Goal: Information Seeking & Learning: Check status

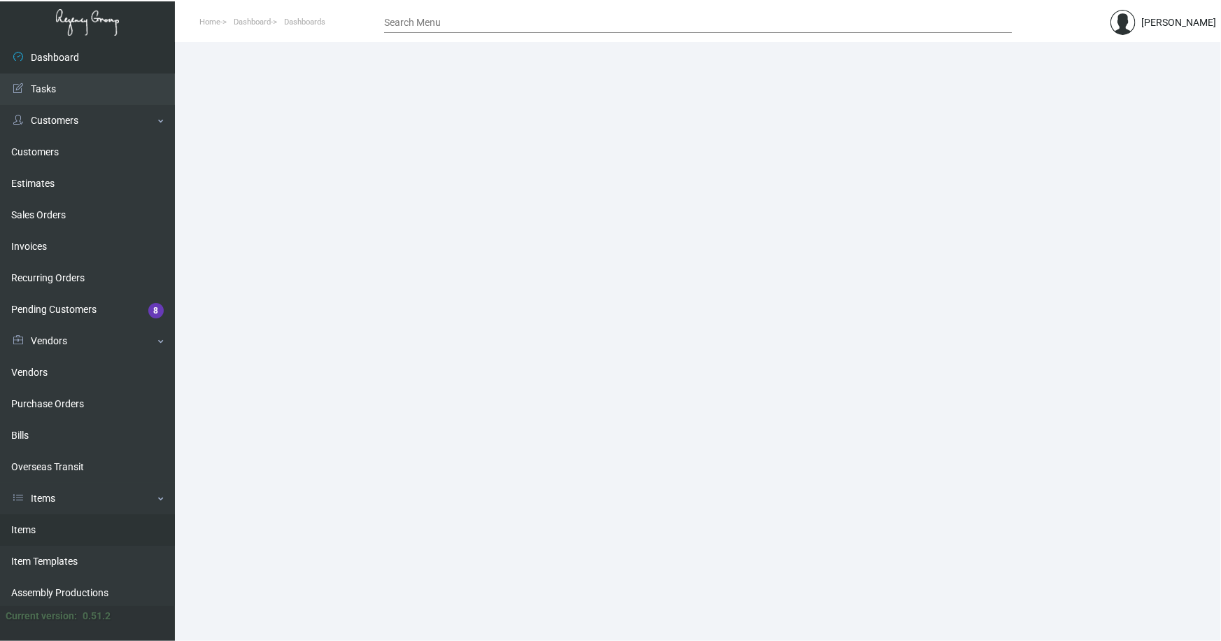
click at [25, 527] on link "Items" at bounding box center [87, 529] width 175 height 31
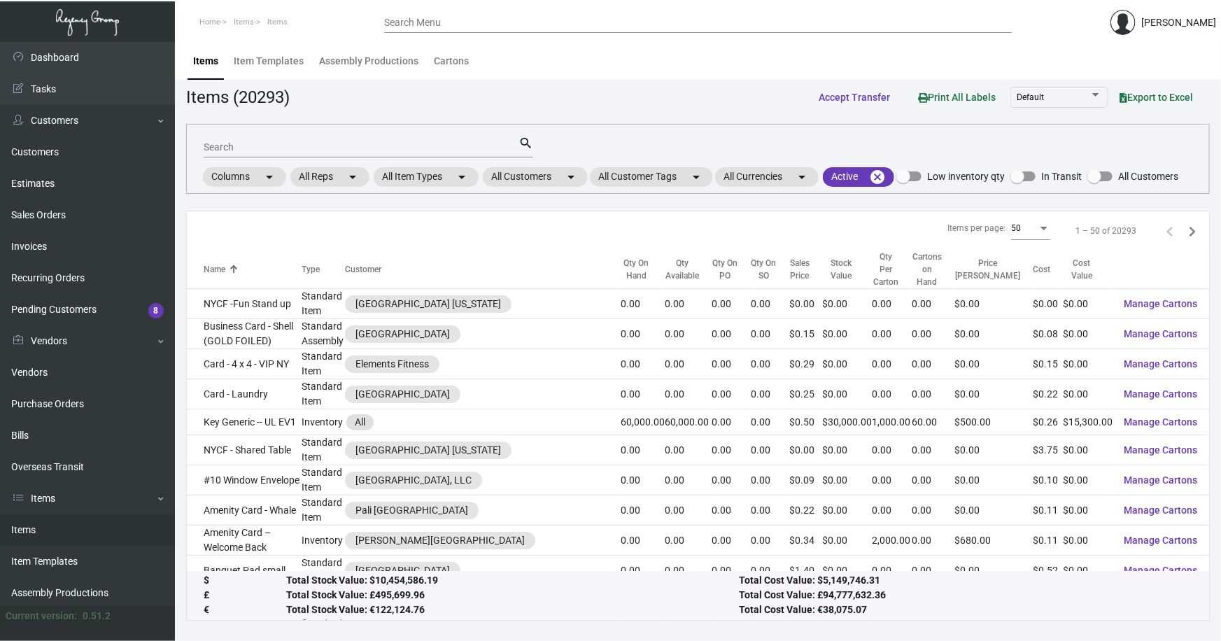
click at [322, 142] on input "Search" at bounding box center [361, 147] width 315 height 11
type input "[PERSON_NAME] slipper"
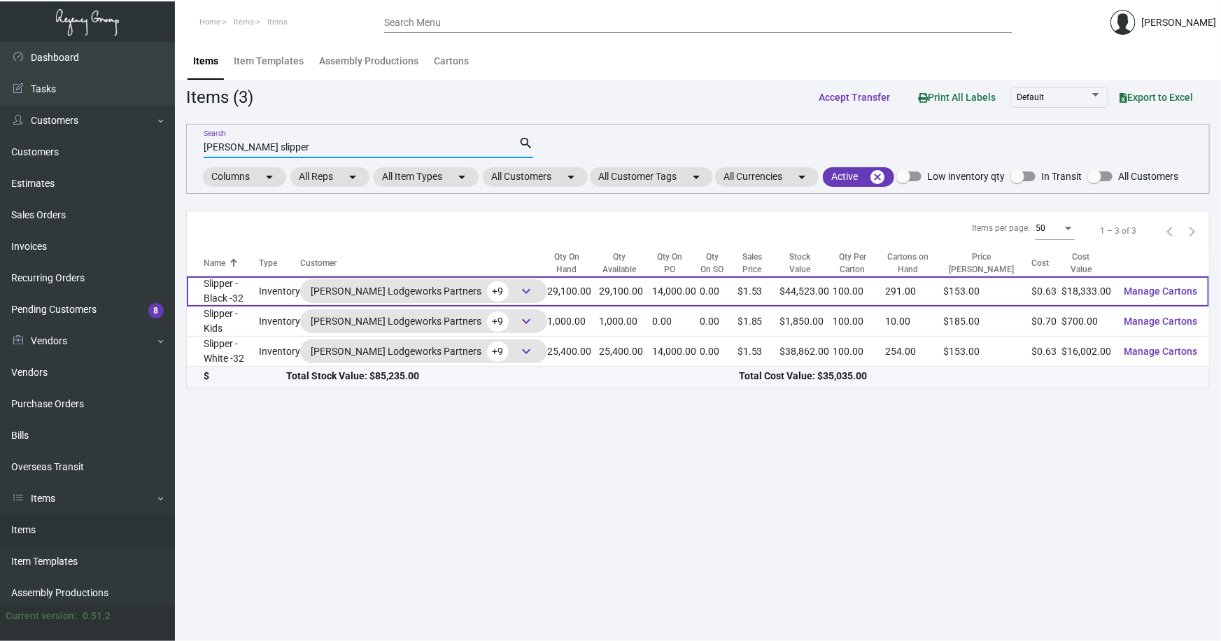
click at [246, 291] on td "Slipper - Black -32" at bounding box center [223, 291] width 72 height 30
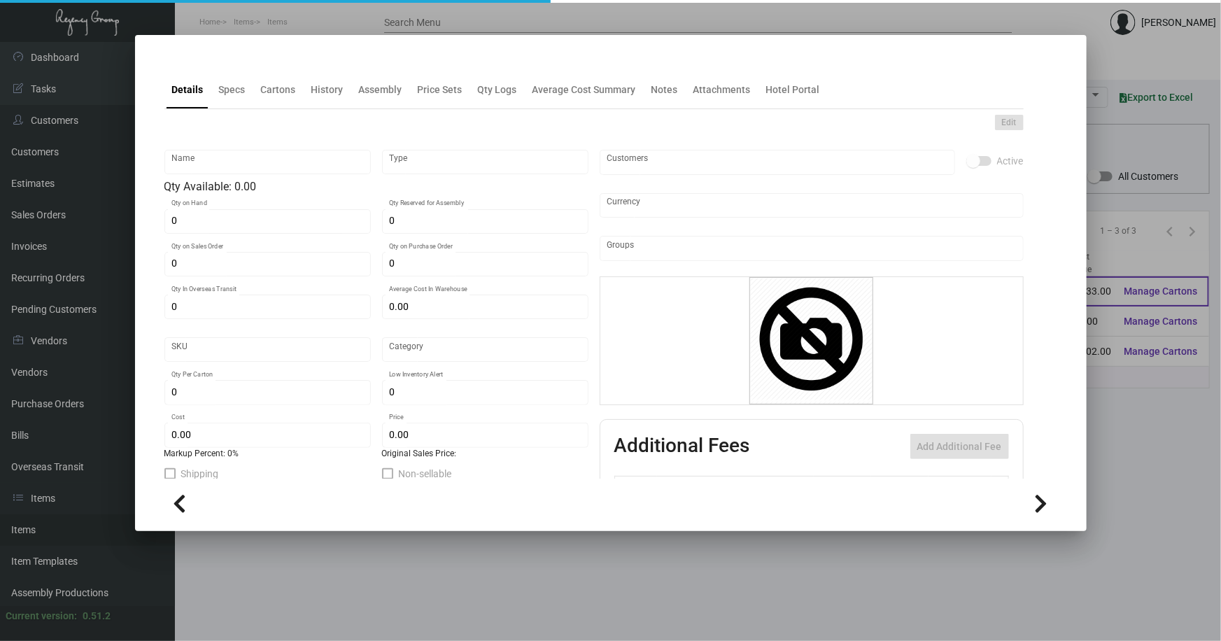
type input "Slipper - Black -32"
type input "Inventory"
type input "29,100"
type input "14,000"
type input "$ 0.63664"
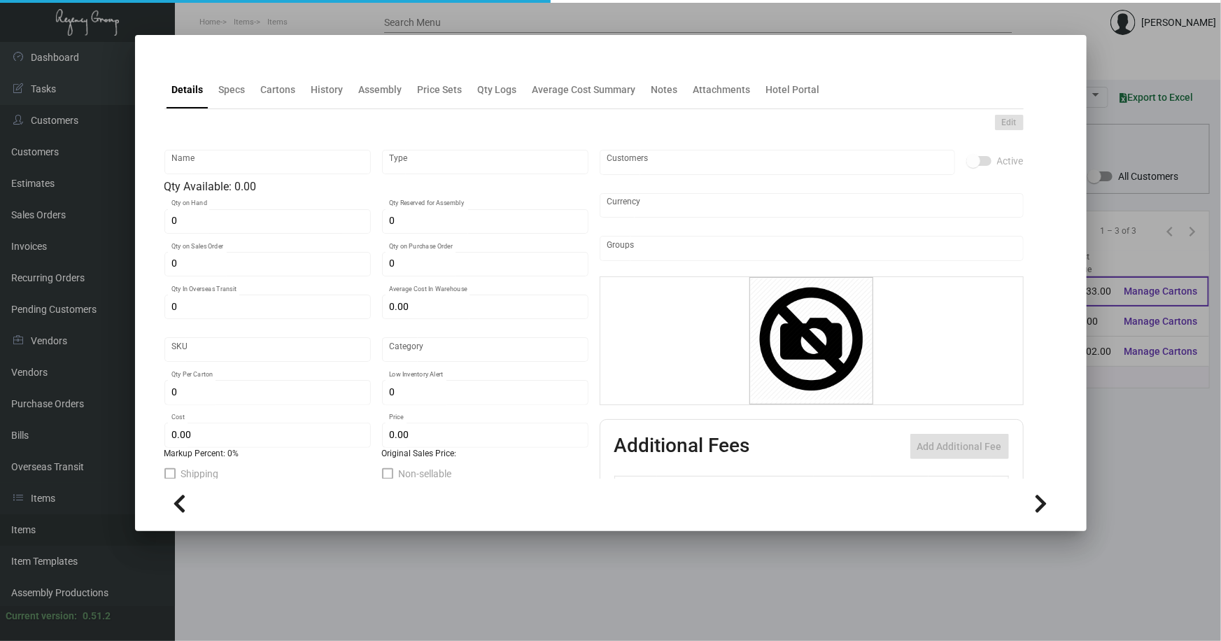
type input "Overseas"
type input "100"
type input "$ 0.63"
type input "$ 1.53"
type textarea "HR Slipper: Size #10 slipper, 1 size to fit all, black color cushion material ,…"
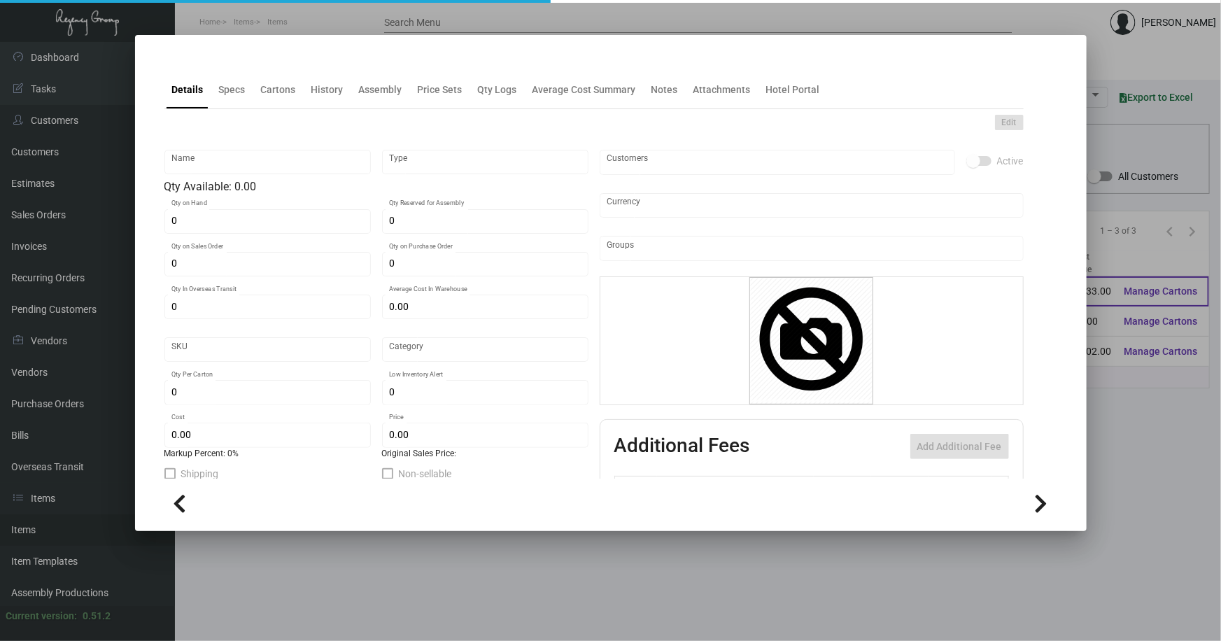
type textarea "HR Slipper: Size #10 slipper, 1 size to fit all, black color cushion material ,…"
checkbox input "true"
type input "United States Dollar $"
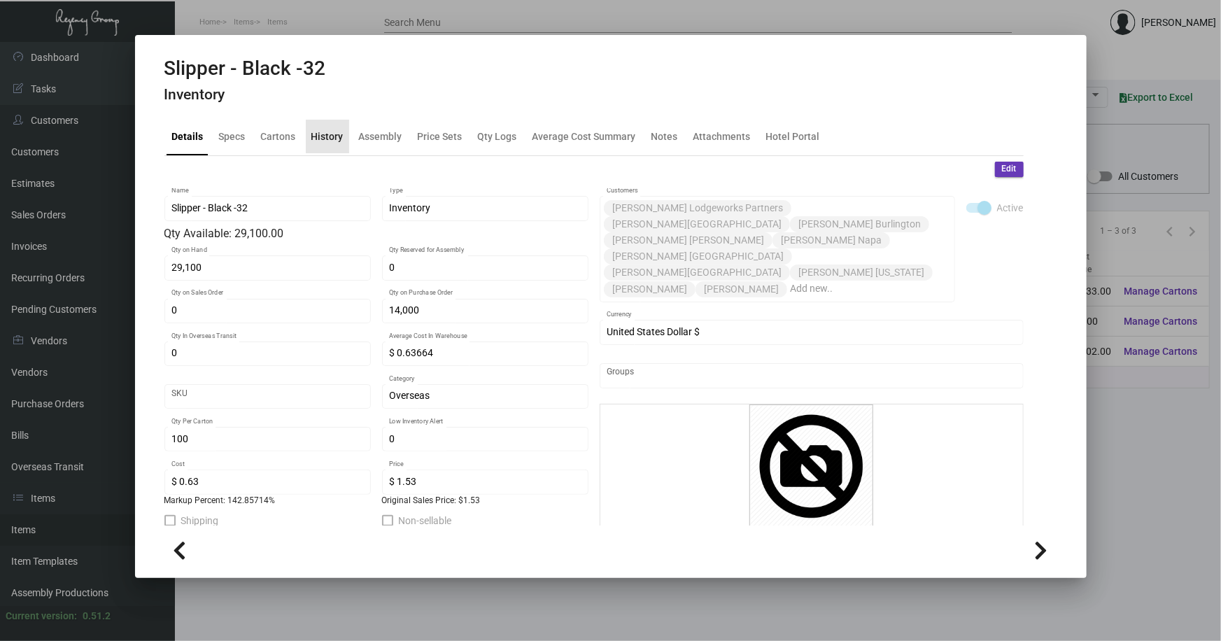
click at [329, 133] on div "History" at bounding box center [327, 136] width 32 height 15
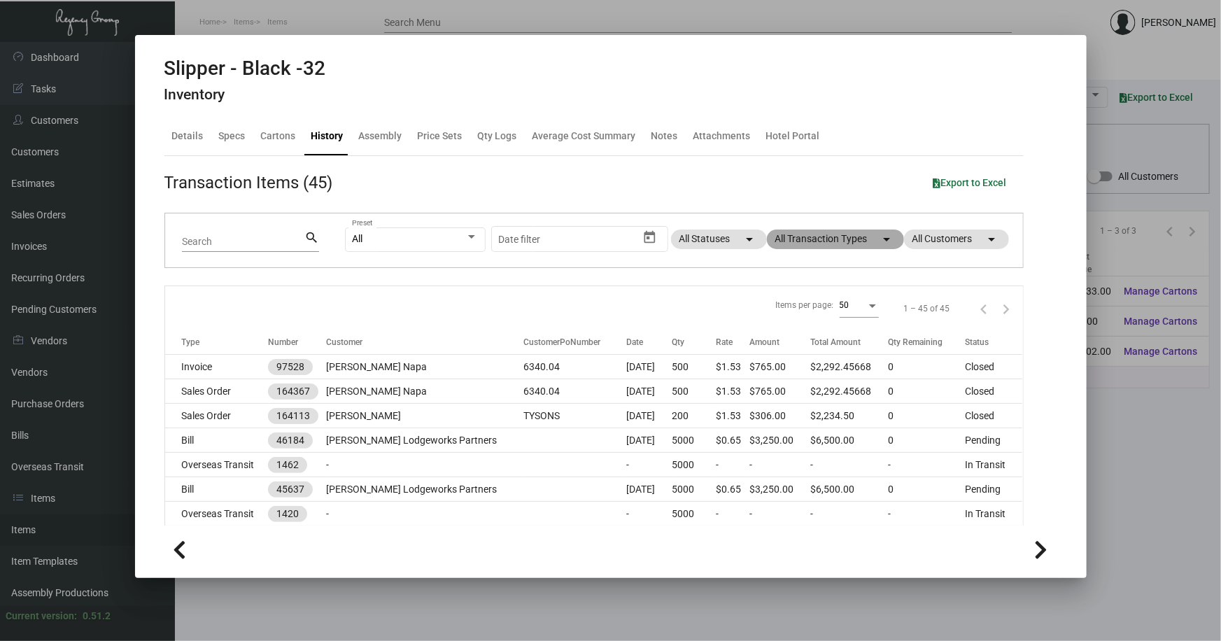
click at [797, 239] on mat-chip "All Transaction Types arrow_drop_down" at bounding box center [835, 239] width 137 height 20
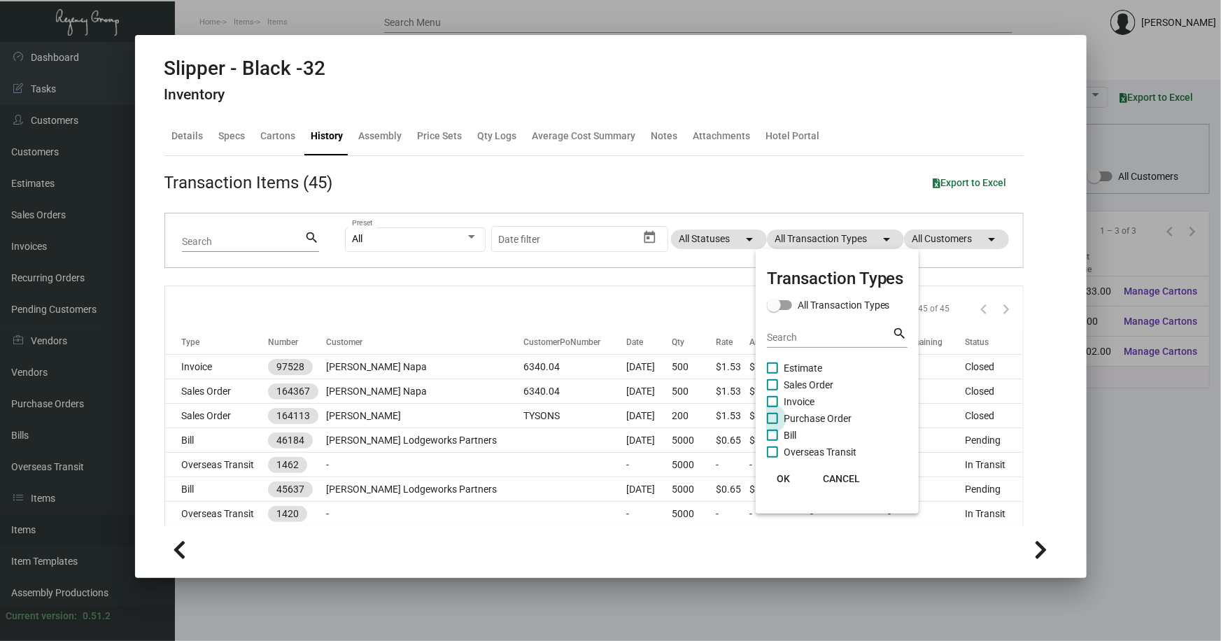
drag, startPoint x: 797, startPoint y: 415, endPoint x: 793, endPoint y: 441, distance: 26.1
click at [797, 414] on span "Purchase Order" at bounding box center [817, 418] width 68 height 17
click at [772, 424] on input "Purchase Order" at bounding box center [771, 424] width 1 height 1
checkbox input "true"
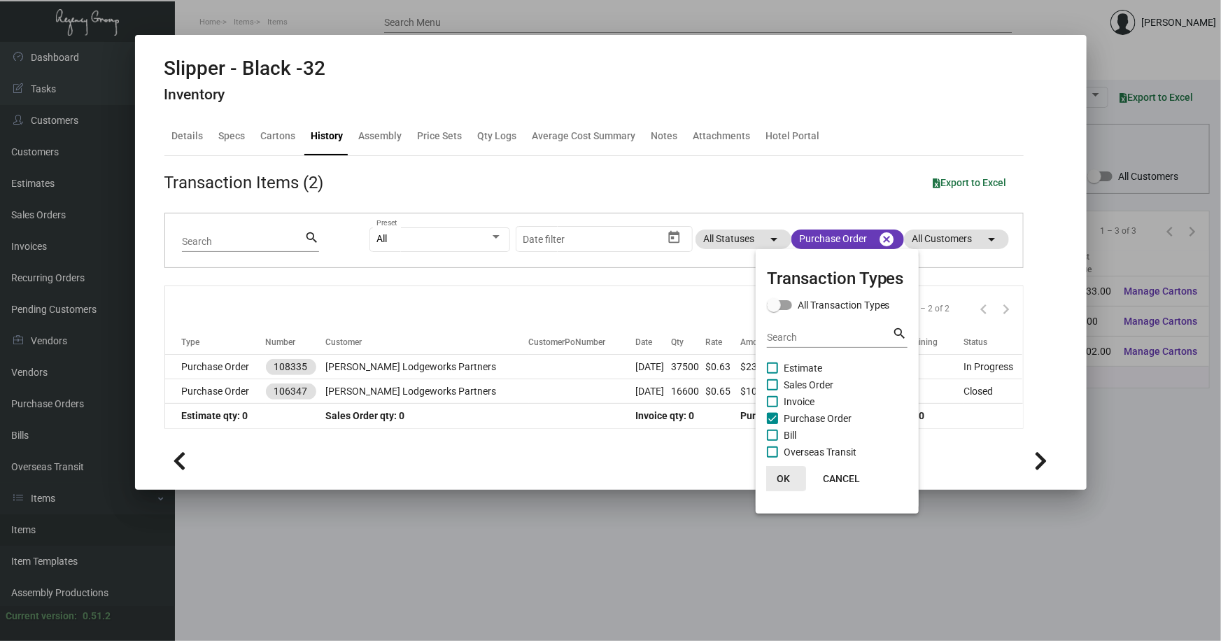
click at [783, 478] on span "OK" at bounding box center [782, 478] width 13 height 11
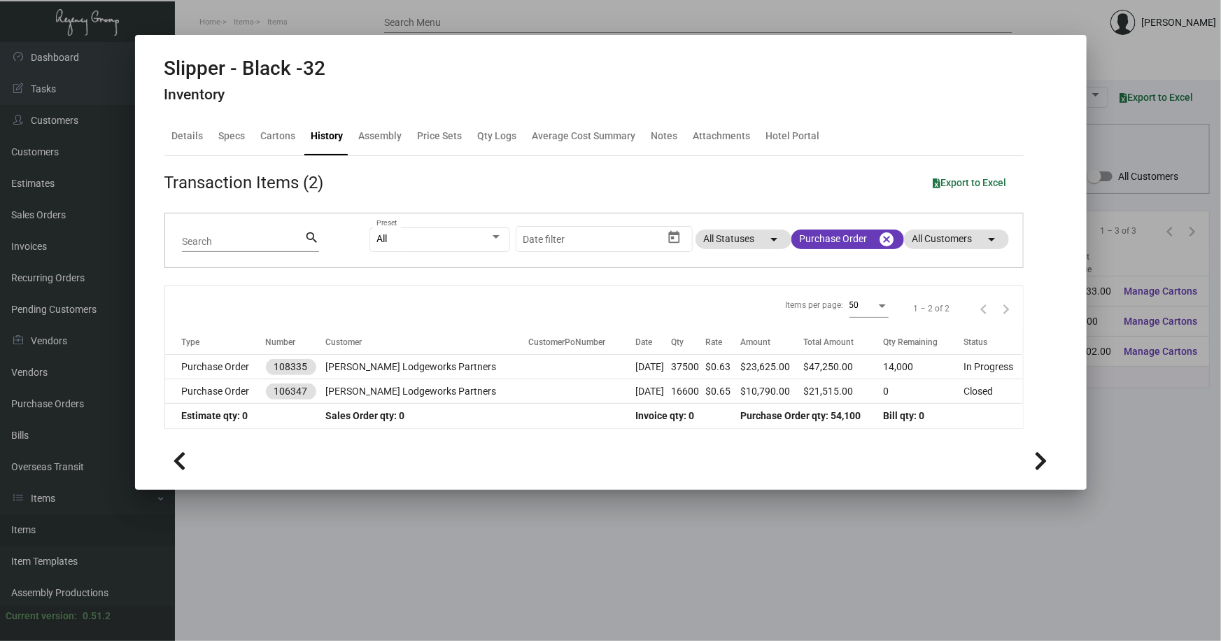
click at [527, 539] on div at bounding box center [610, 320] width 1221 height 641
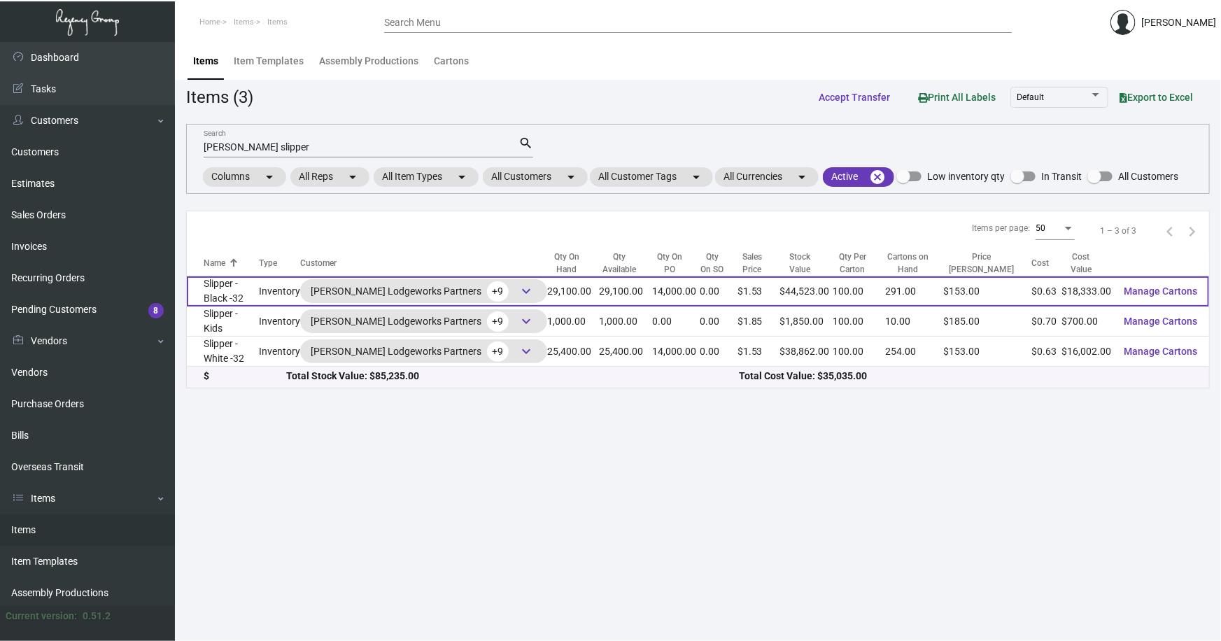
click at [231, 287] on td "Slipper - Black -32" at bounding box center [223, 291] width 72 height 30
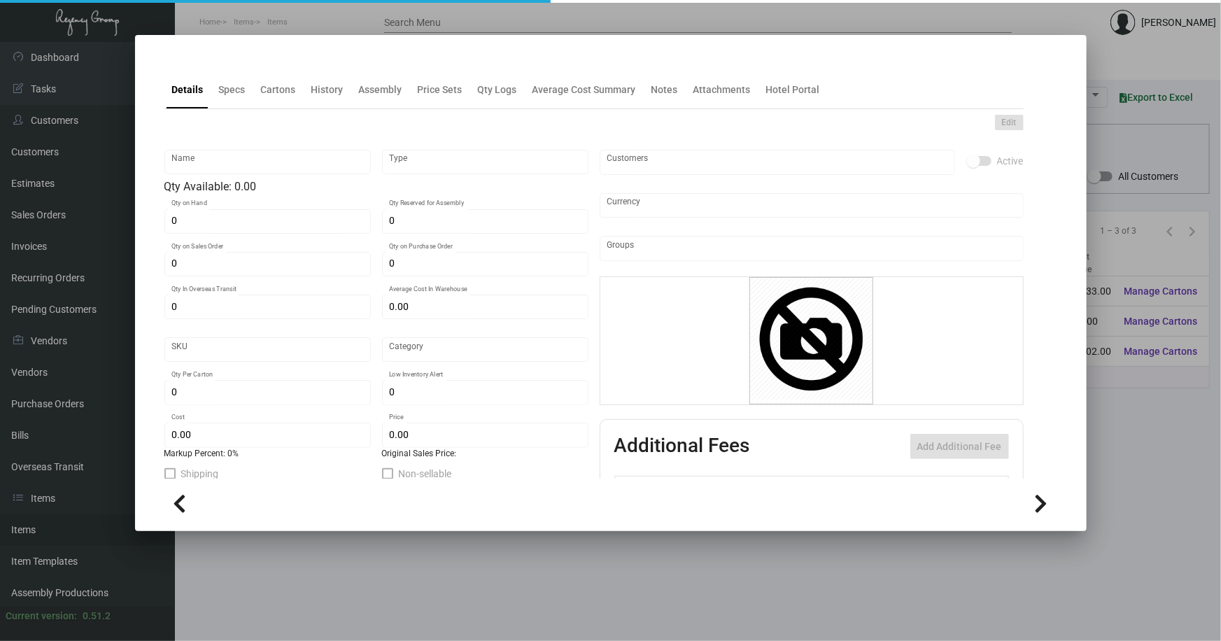
type input "Slipper - Black -32"
type input "Inventory"
type input "29,100"
type input "14,000"
type input "$ 0.63664"
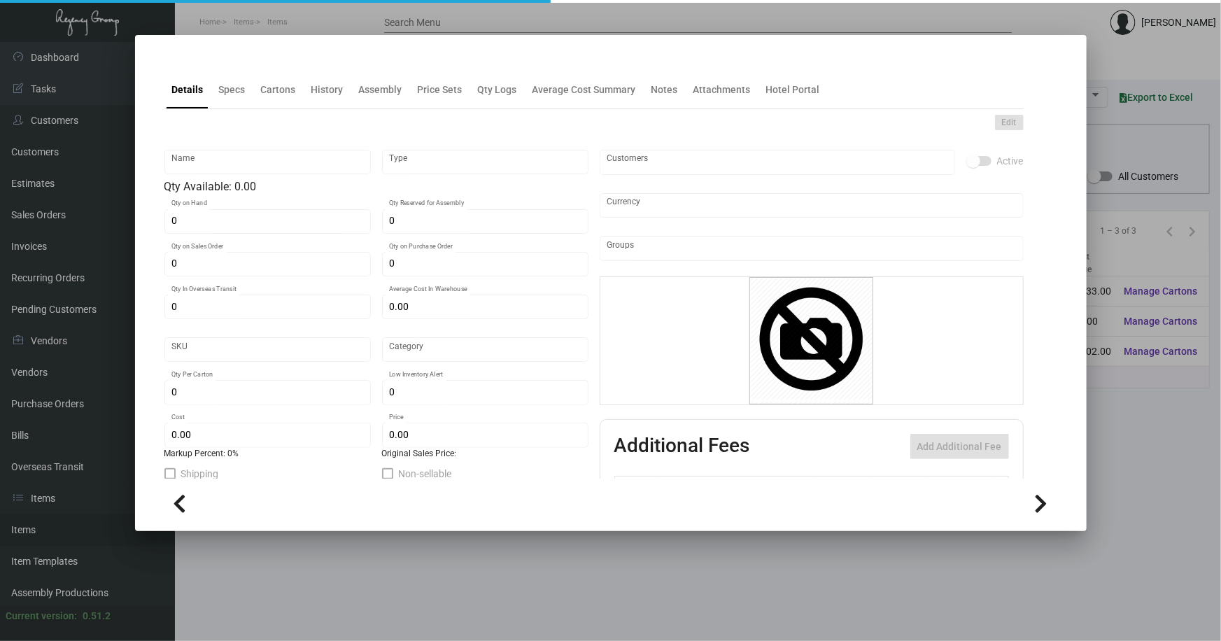
type input "Overseas"
type input "100"
type input "$ 0.63"
type input "$ 1.53"
type textarea "HR Slipper: Size #10 slipper, 1 size to fit all, black color cushion material ,…"
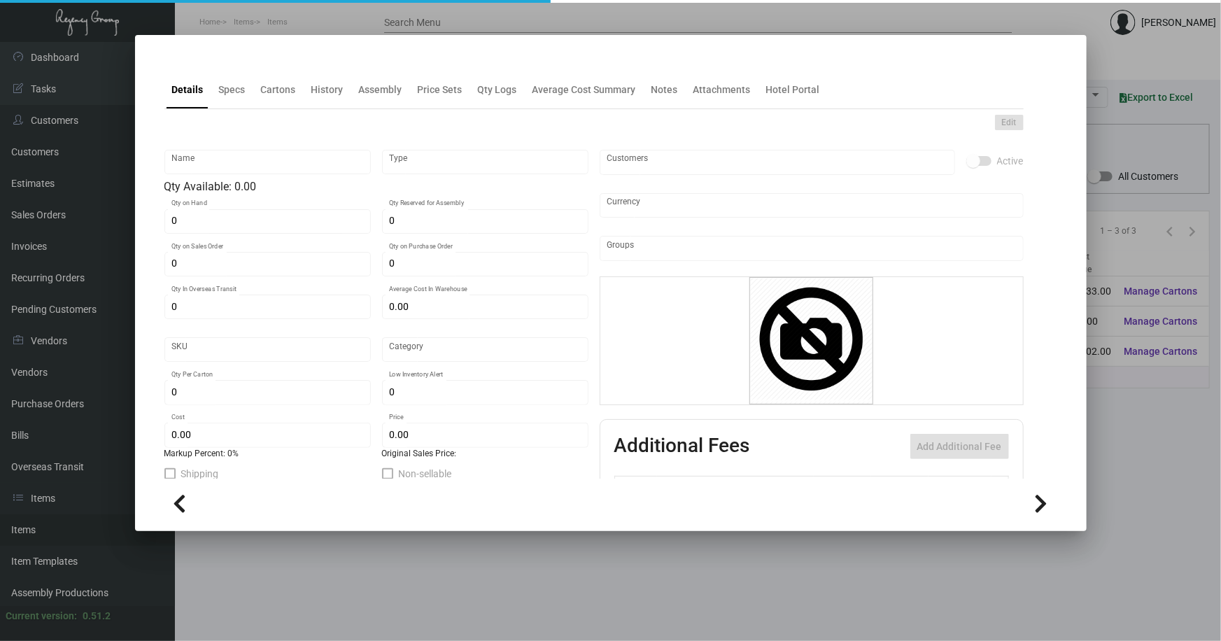
type textarea "HR Slipper: Size #10 slipper, 1 size to fit all, black color cushion material ,…"
checkbox input "true"
type input "United States Dollar $"
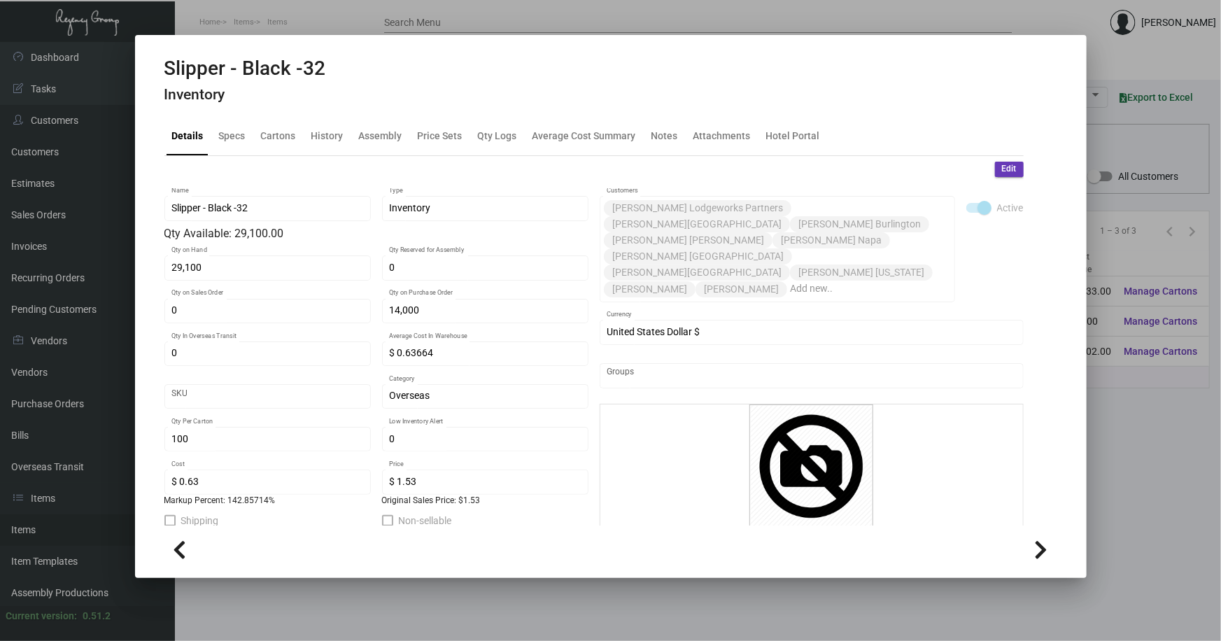
click at [436, 578] on div "Slipper - Black -32 Inventory Details Specs Cartons History Assembly Price Sets…" at bounding box center [610, 320] width 1221 height 641
drag, startPoint x: 436, startPoint y: 576, endPoint x: 453, endPoint y: 580, distance: 17.1
click at [453, 581] on div at bounding box center [610, 320] width 1221 height 641
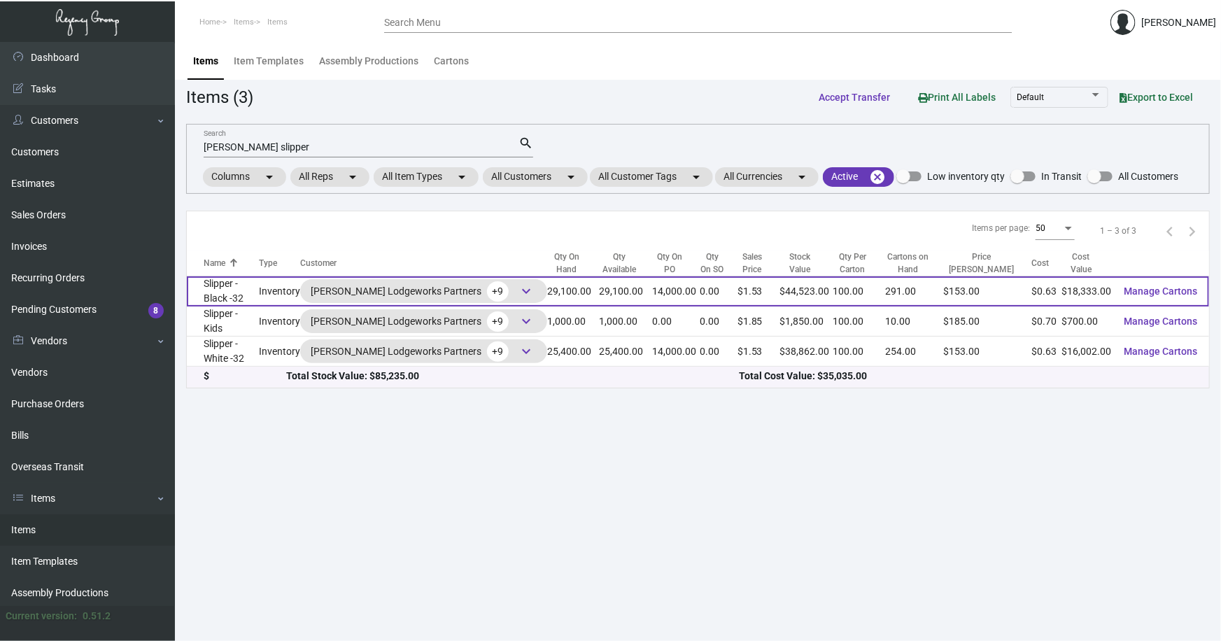
click at [226, 293] on td "Slipper - Black -32" at bounding box center [223, 291] width 72 height 30
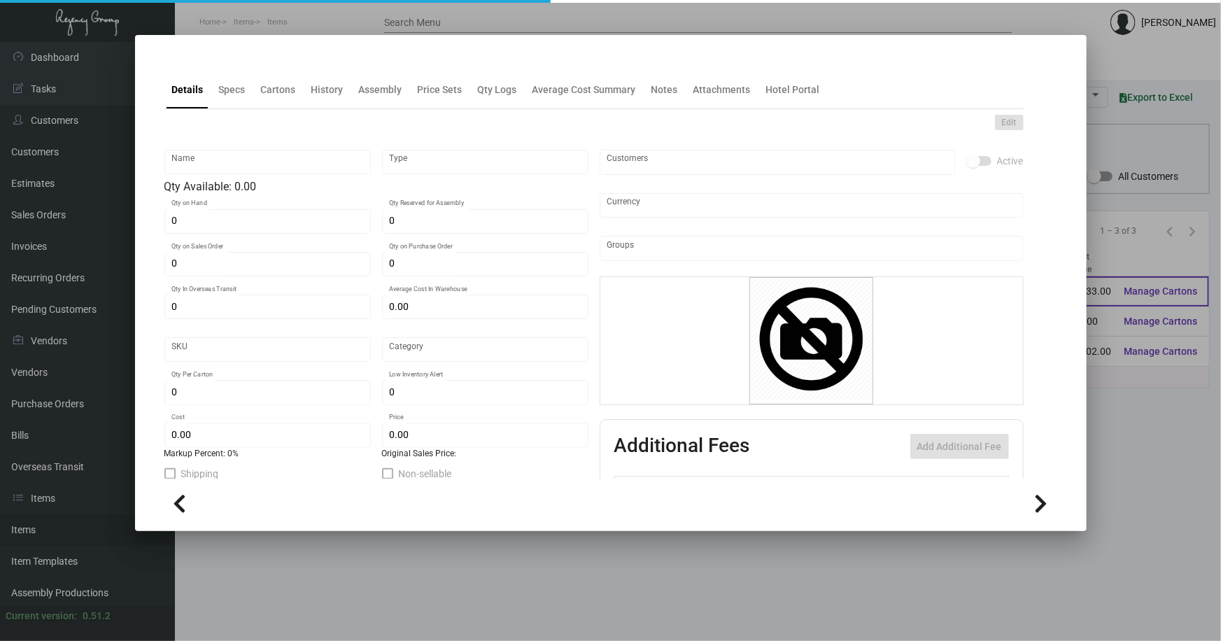
type input "Slipper - Black -32"
type input "Inventory"
type input "29,100"
type input "14,000"
type input "$ 0.63664"
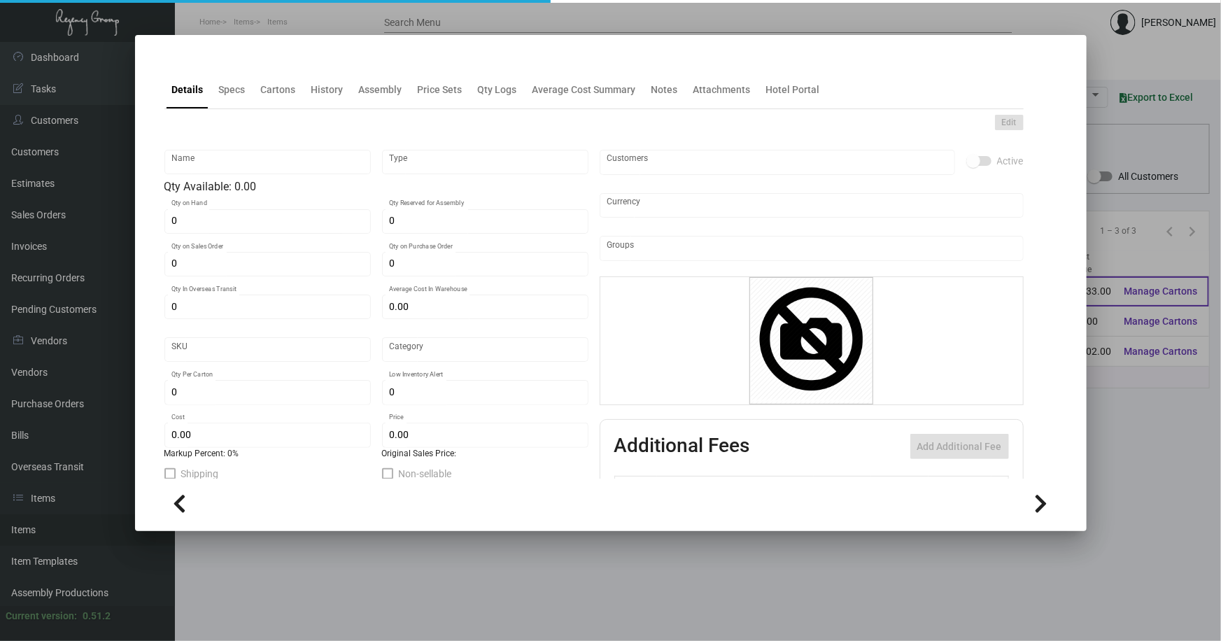
type input "Overseas"
type input "100"
type input "$ 0.63"
type input "$ 1.53"
type textarea "HR Slipper: Size #10 slipper, 1 size to fit all, black color cushion material ,…"
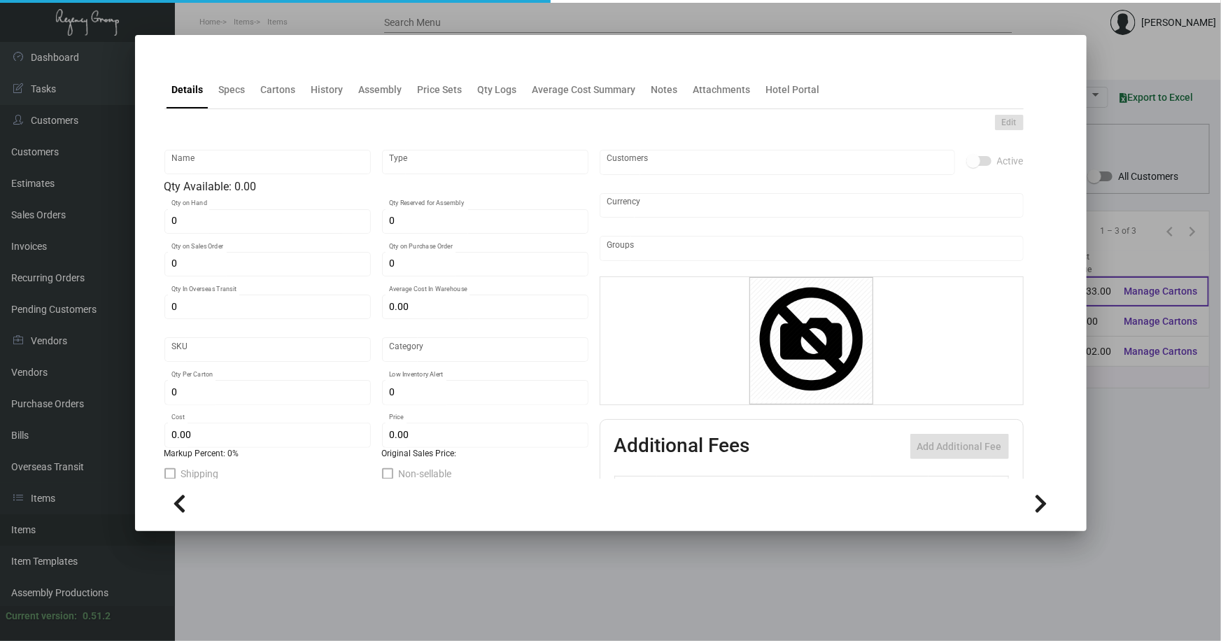
type textarea "HR Slipper: Size #10 slipper, 1 size to fit all, black color cushion material ,…"
checkbox input "true"
type input "United States Dollar $"
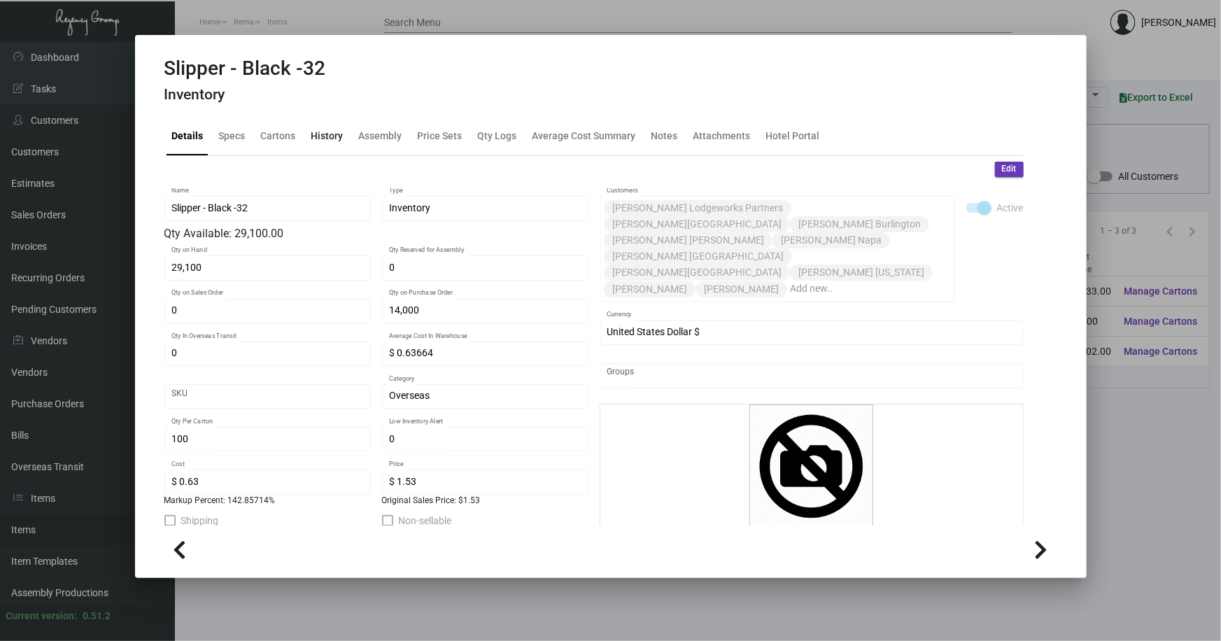
click at [324, 135] on div "History" at bounding box center [327, 136] width 32 height 15
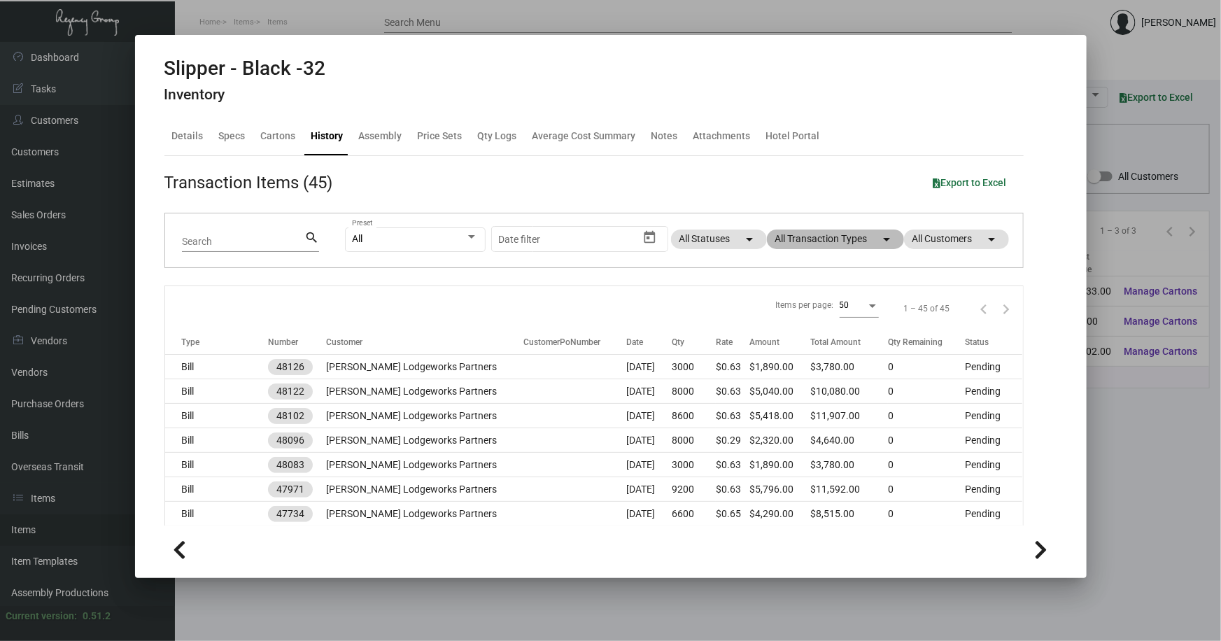
click at [806, 236] on mat-chip "All Transaction Types arrow_drop_down" at bounding box center [835, 239] width 137 height 20
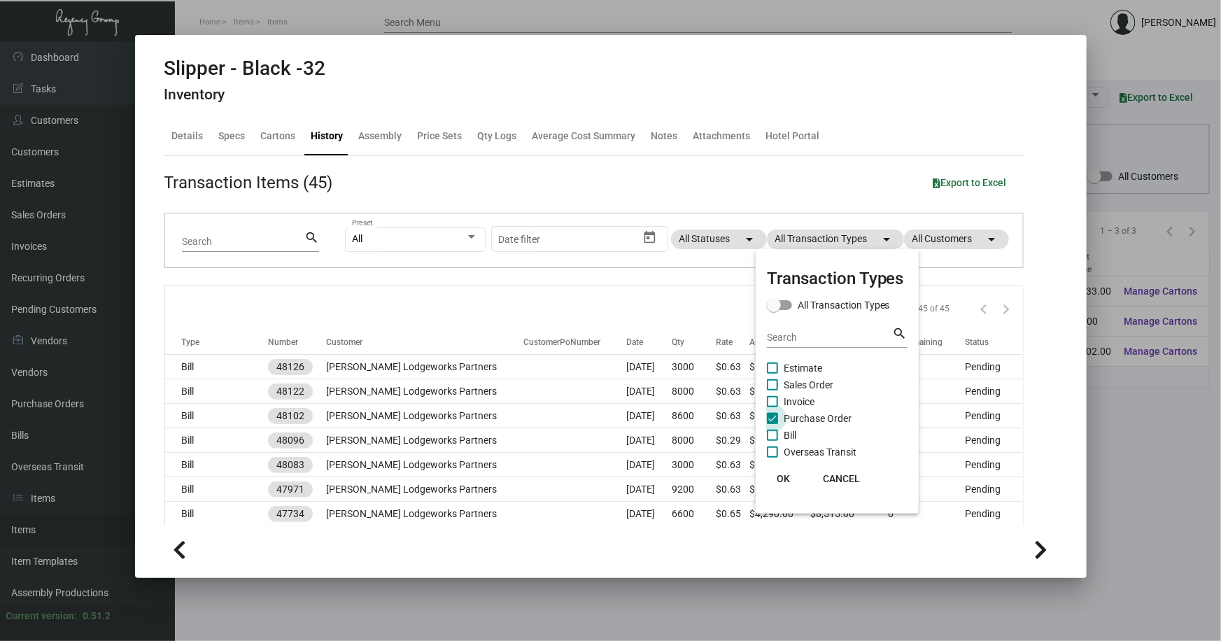
click at [808, 413] on span "Purchase Order" at bounding box center [817, 418] width 68 height 17
click at [772, 424] on input "Purchase Order" at bounding box center [771, 424] width 1 height 1
click at [808, 413] on span "Purchase Order" at bounding box center [817, 418] width 68 height 17
click at [772, 424] on input "Purchase Order" at bounding box center [771, 424] width 1 height 1
checkbox input "true"
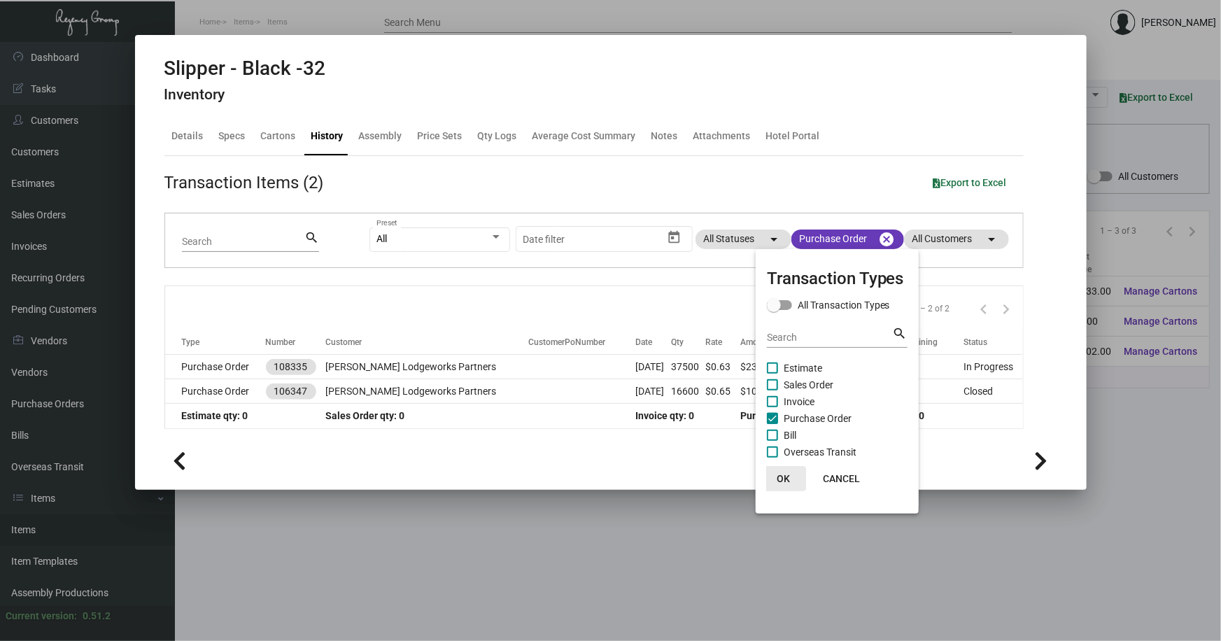
click at [782, 477] on span "OK" at bounding box center [782, 478] width 13 height 11
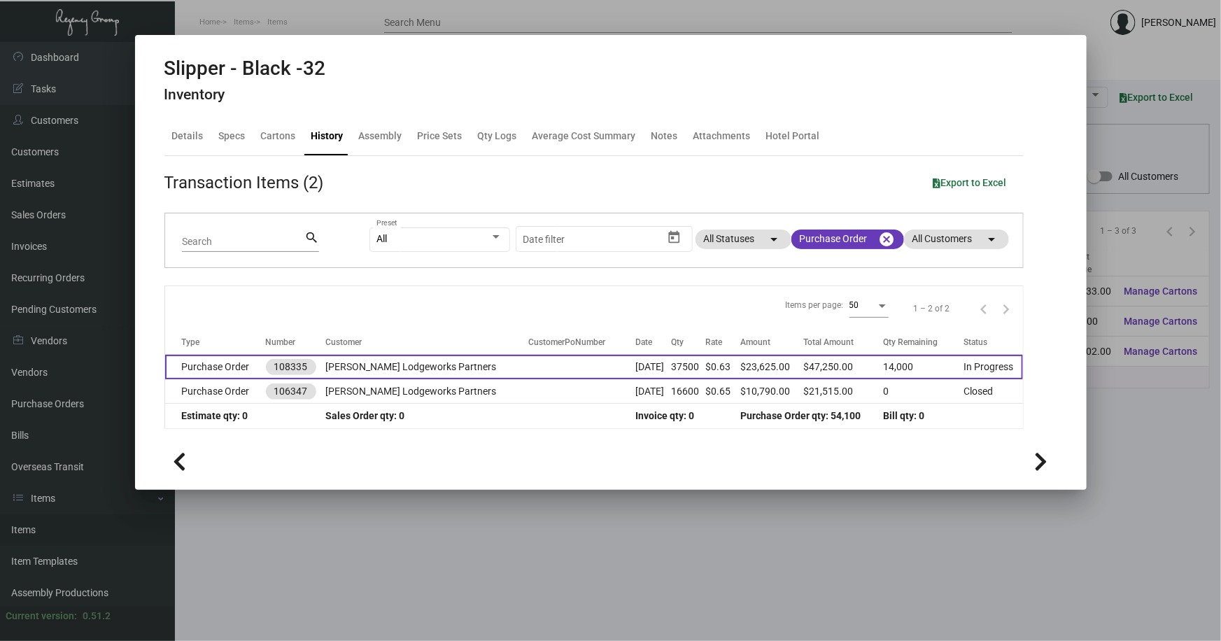
click at [201, 362] on td "Purchase Order" at bounding box center [215, 367] width 101 height 24
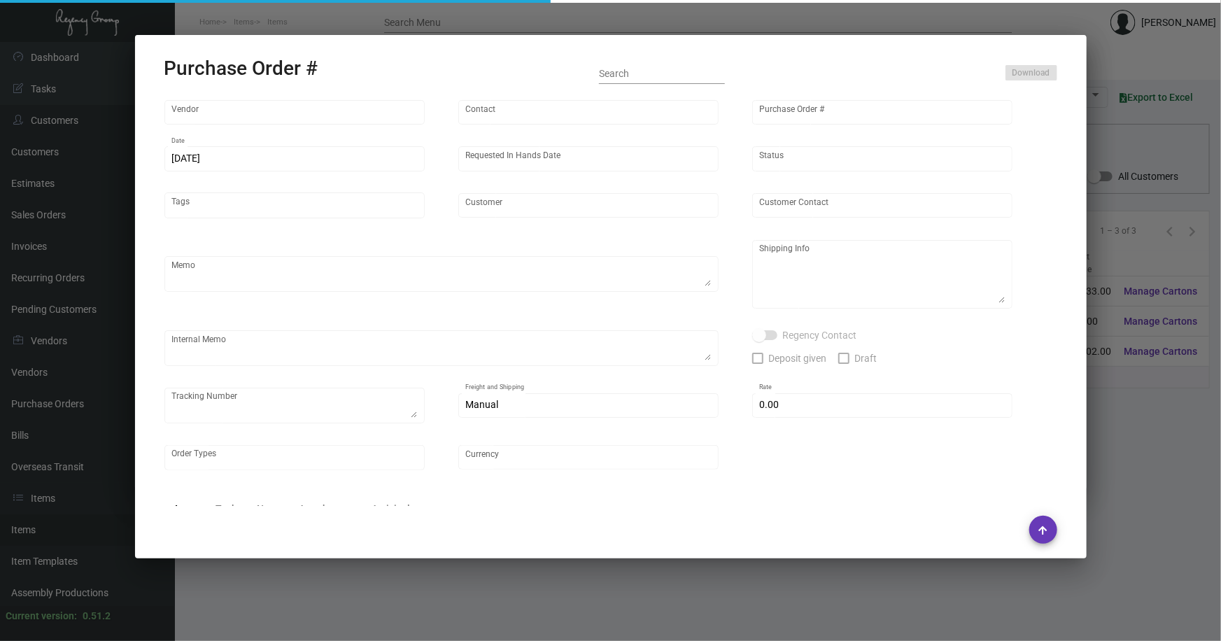
type input "Hangzhou [PERSON_NAME] Leisure Product Co. LTD"
type input "[PERSON_NAME]"
type input "108335"
type input "[DATE]"
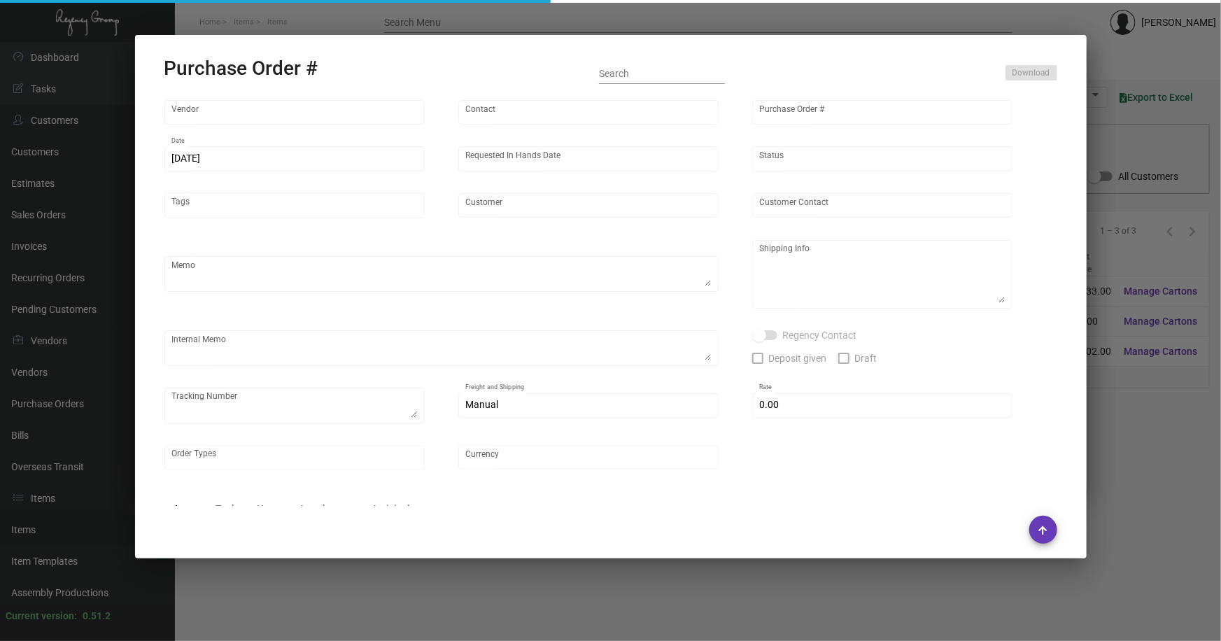
type input "[PERSON_NAME] Lodgeworks Partners"
type textarea "10K per color for the first batch, rest pending shipping instruction"
type textarea "Regency Group NJ - [PERSON_NAME] [STREET_ADDRESS]"
checkbox input "true"
type input "$ 0.00"
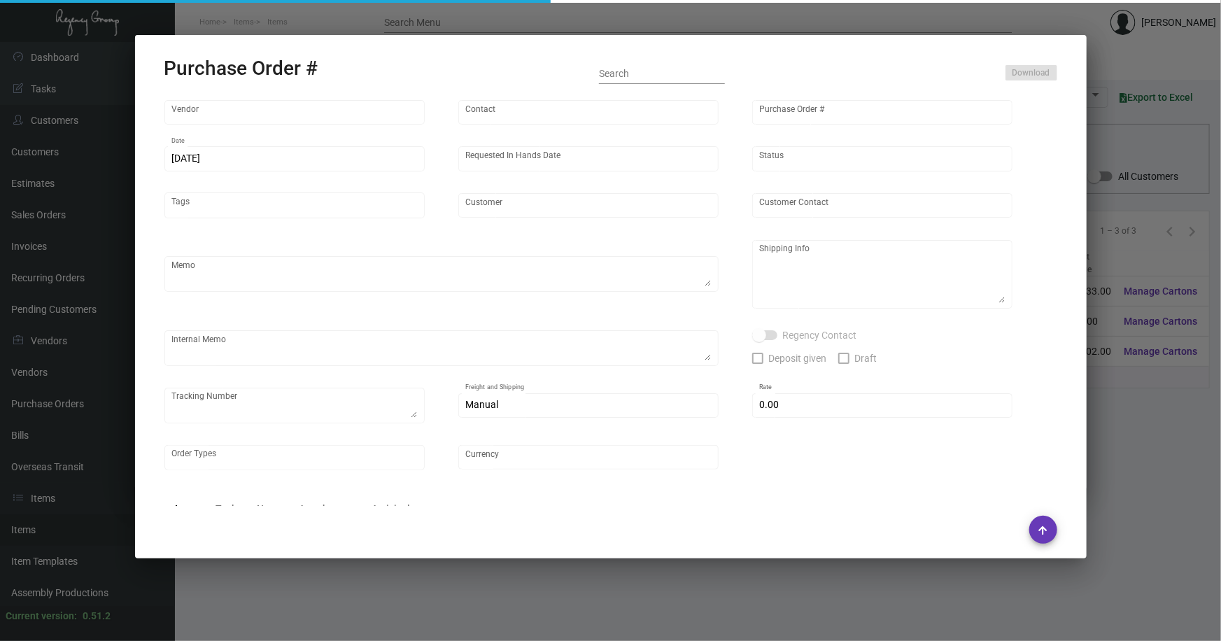
type input "United States Dollar $"
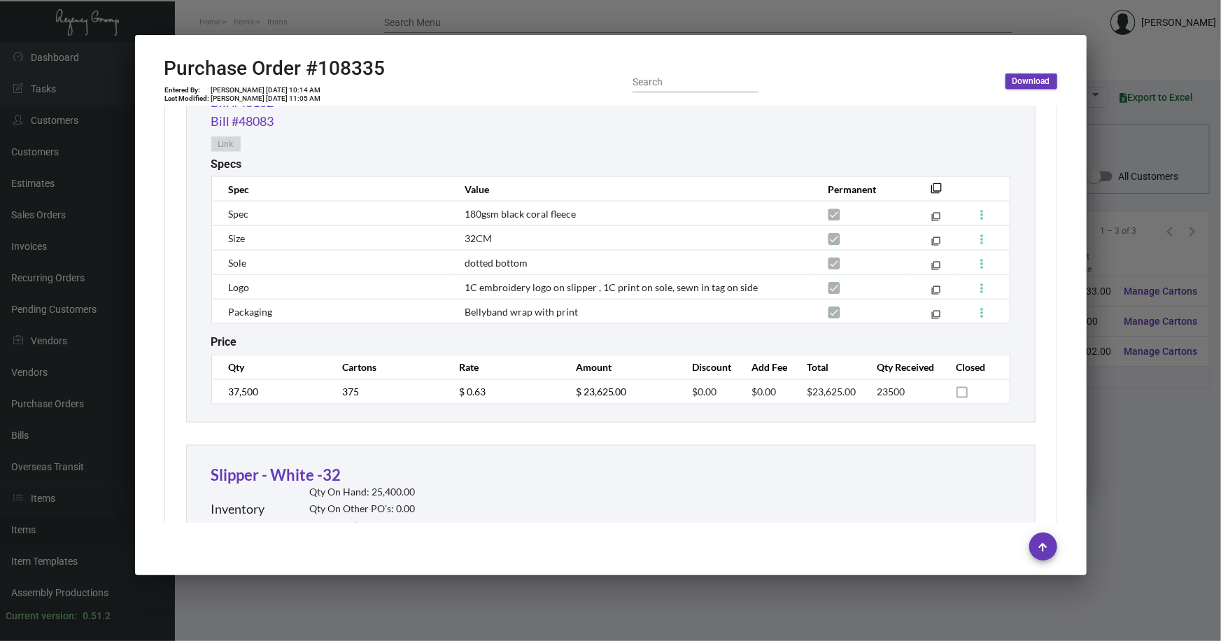
scroll to position [902, 0]
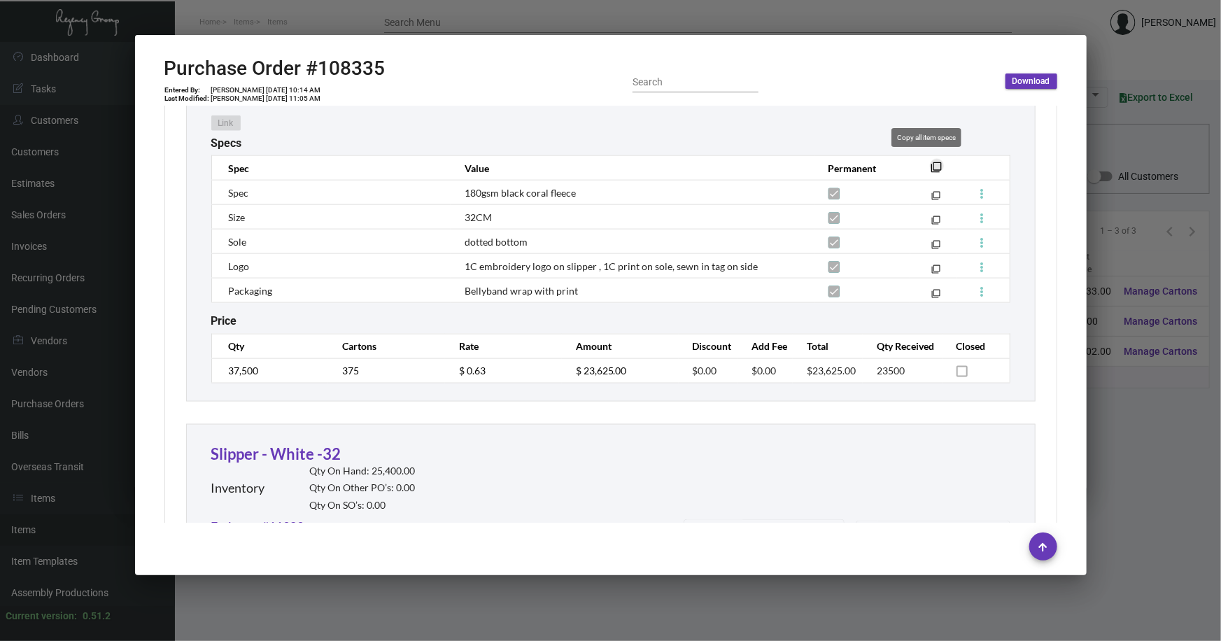
click at [931, 166] on mat-icon "filter_none" at bounding box center [936, 171] width 11 height 11
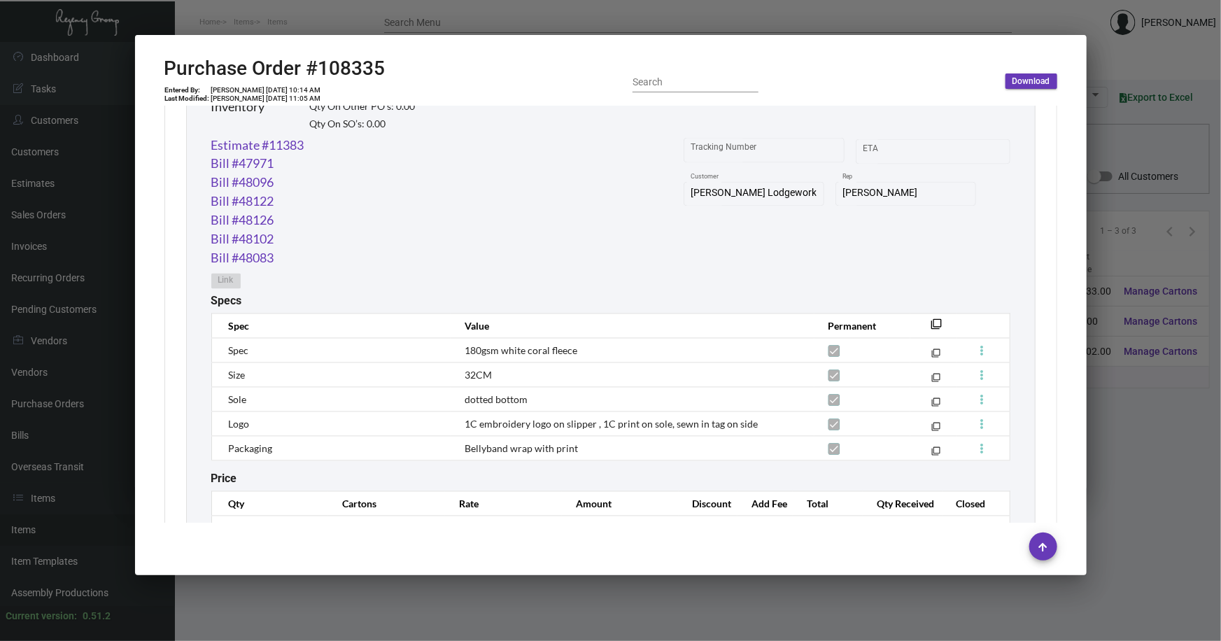
scroll to position [1346, 0]
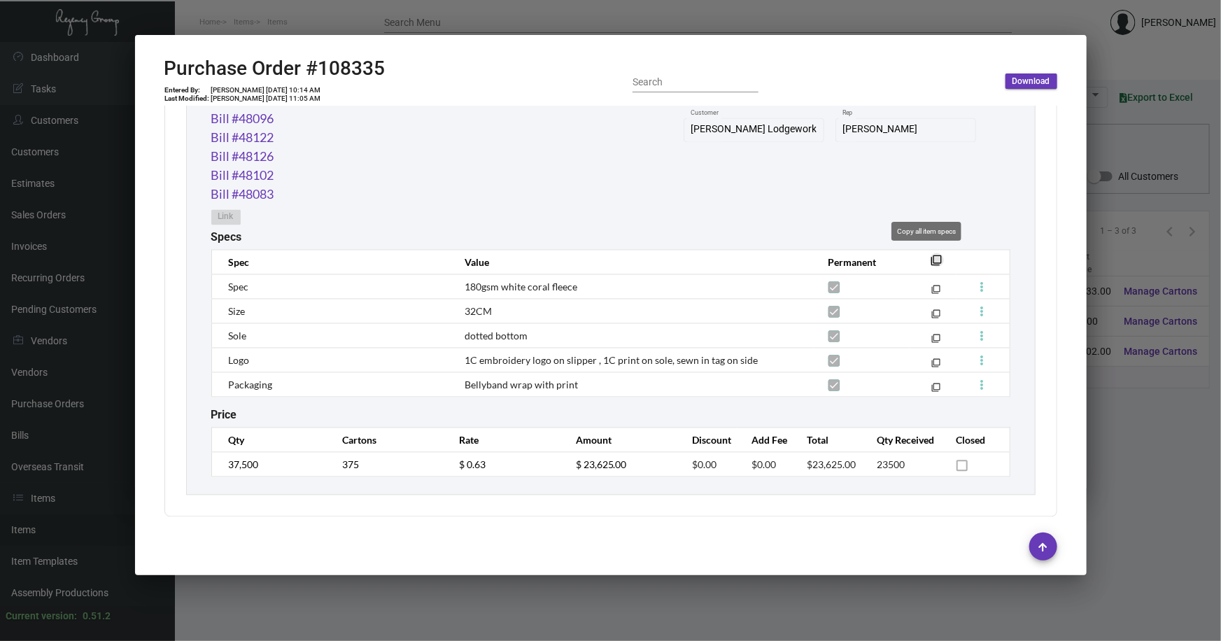
click at [931, 259] on mat-icon "filter_none" at bounding box center [936, 264] width 11 height 11
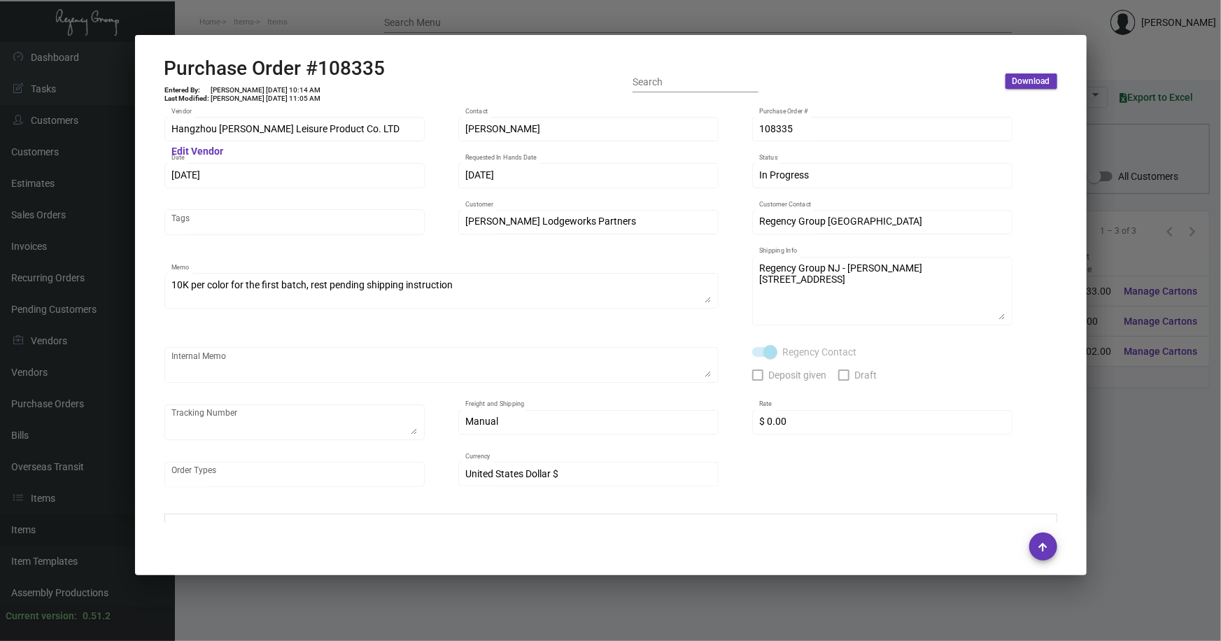
scroll to position [0, 0]
click at [755, 134] on div "108335 Purchase Order #" at bounding box center [882, 128] width 260 height 27
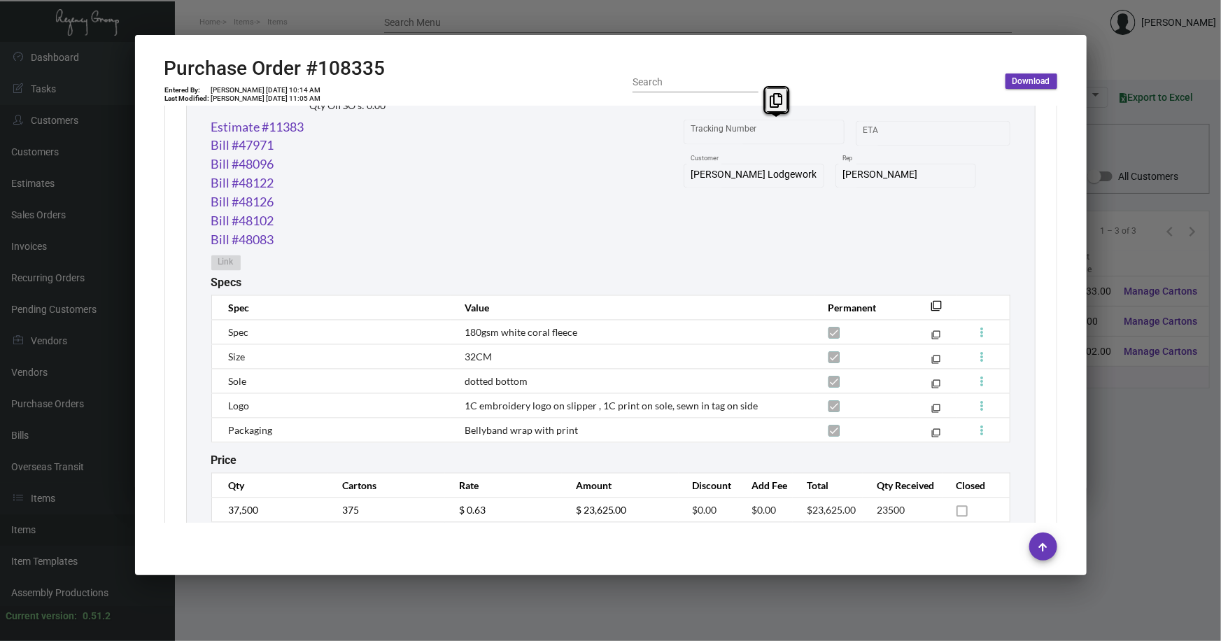
scroll to position [1346, 0]
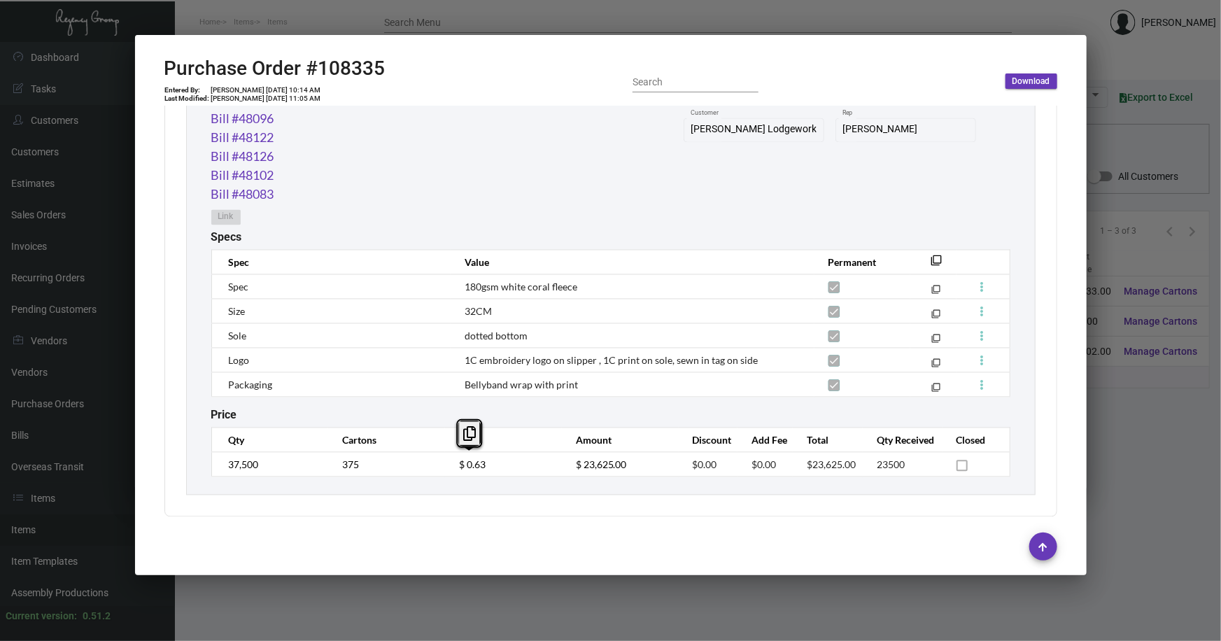
click at [439, 462] on tr "37,500 375 $ 0.63 $ 23,625.00 $0.00 $0.00 $23,625.00 23500" at bounding box center [610, 465] width 798 height 24
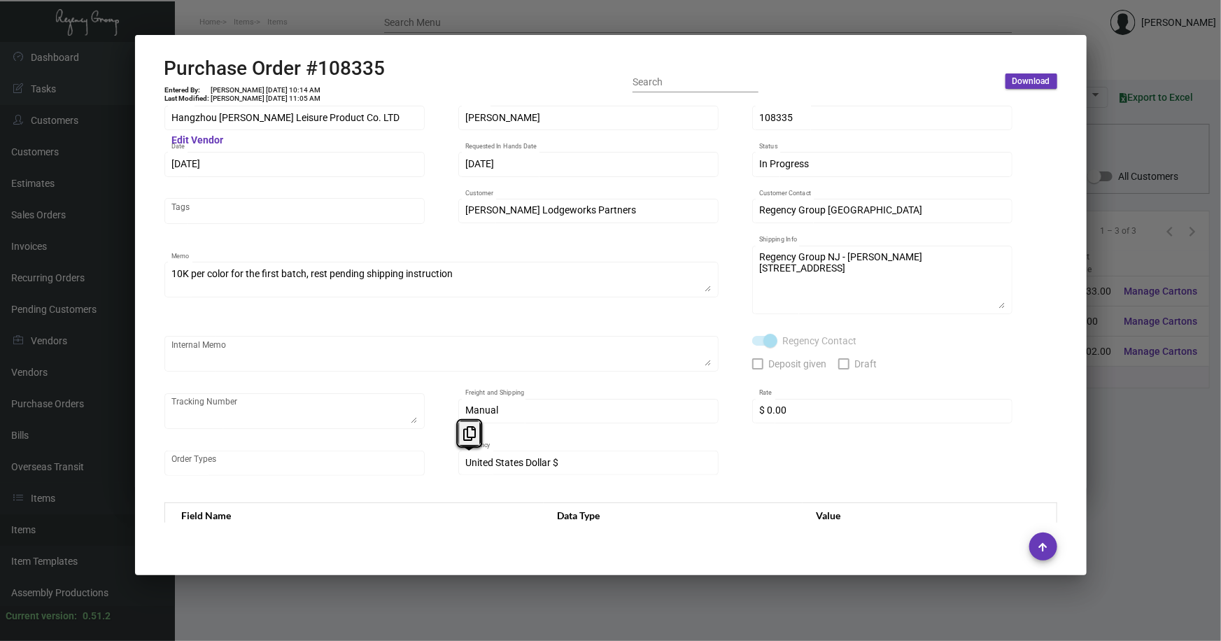
scroll to position [0, 0]
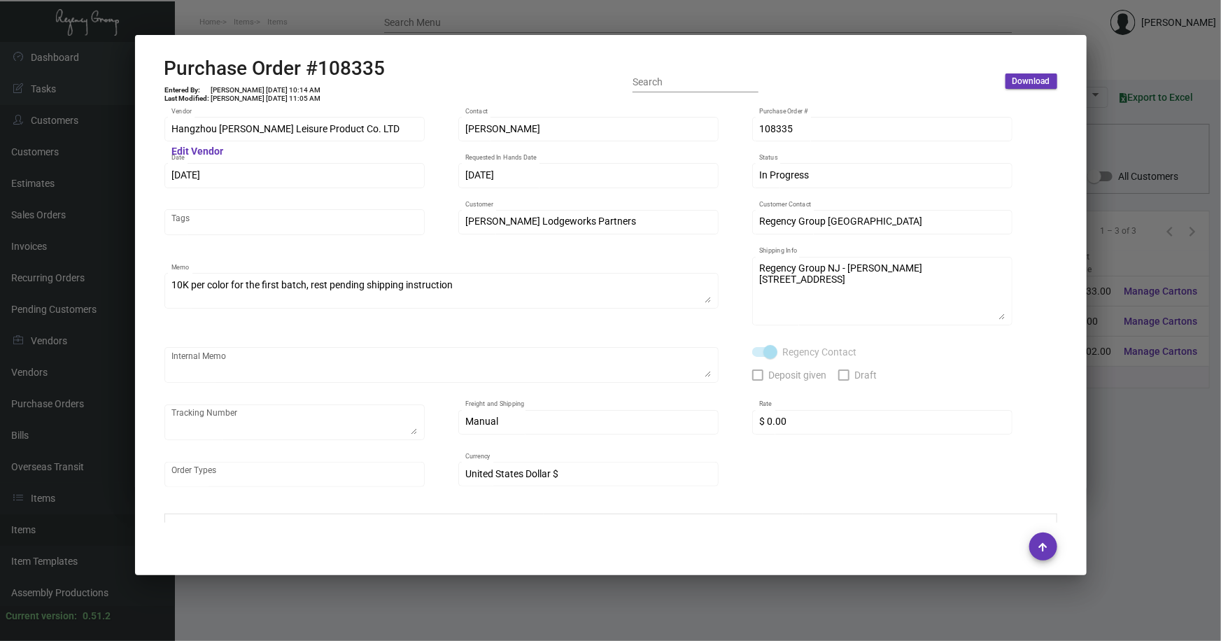
click at [1121, 422] on div at bounding box center [610, 320] width 1221 height 641
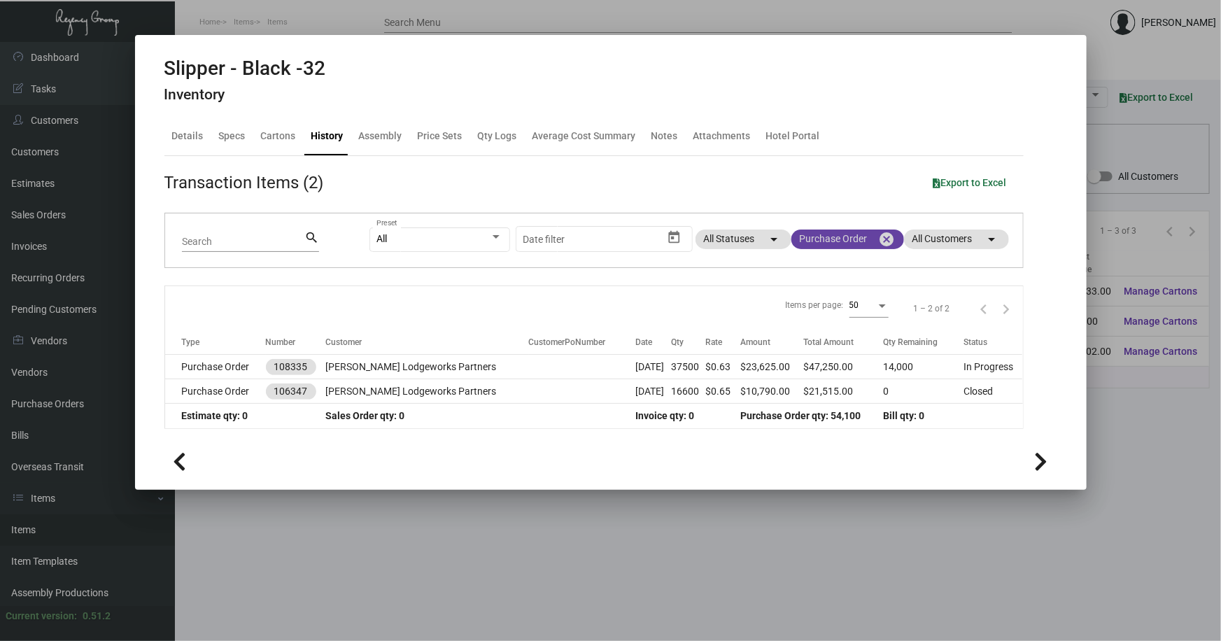
click at [882, 239] on mat-icon "cancel" at bounding box center [887, 239] width 17 height 17
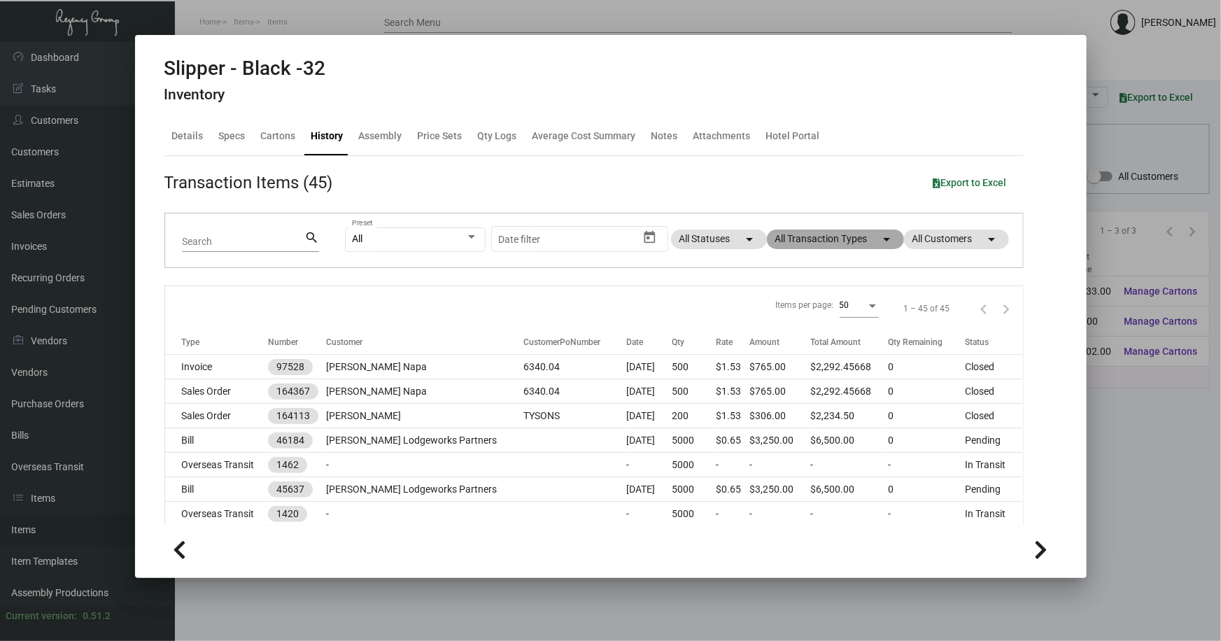
click at [856, 239] on mat-chip "All Transaction Types arrow_drop_down" at bounding box center [835, 239] width 137 height 20
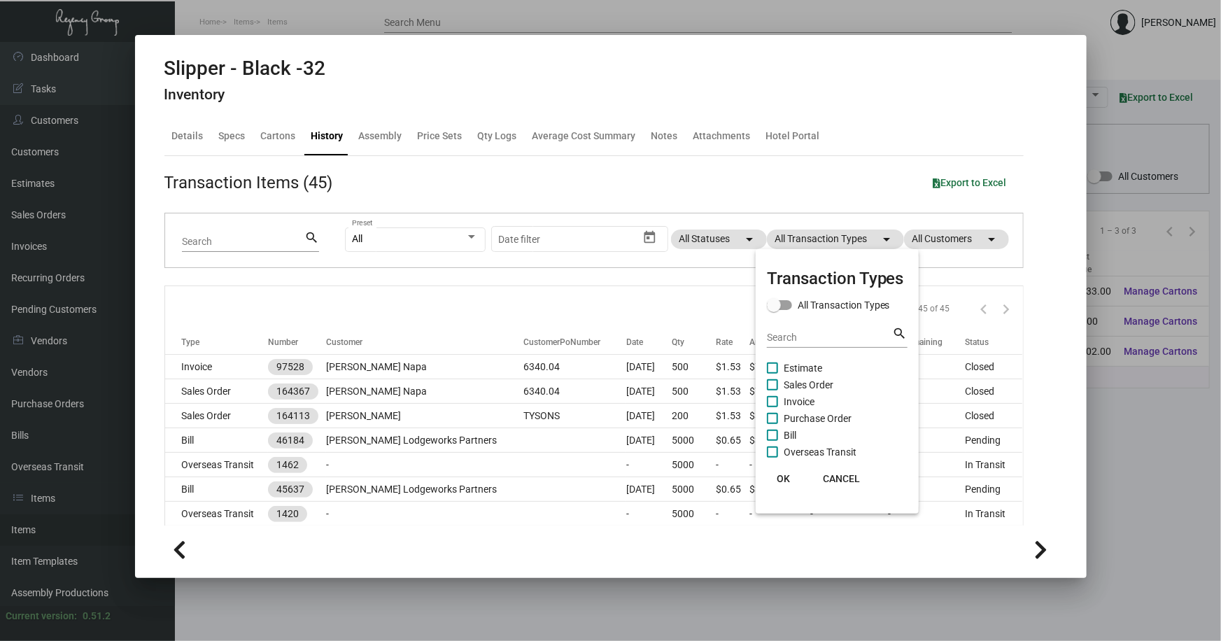
click at [803, 361] on span "Estimate" at bounding box center [802, 368] width 38 height 17
click at [772, 374] on input "Estimate" at bounding box center [771, 374] width 1 height 1
checkbox input "true"
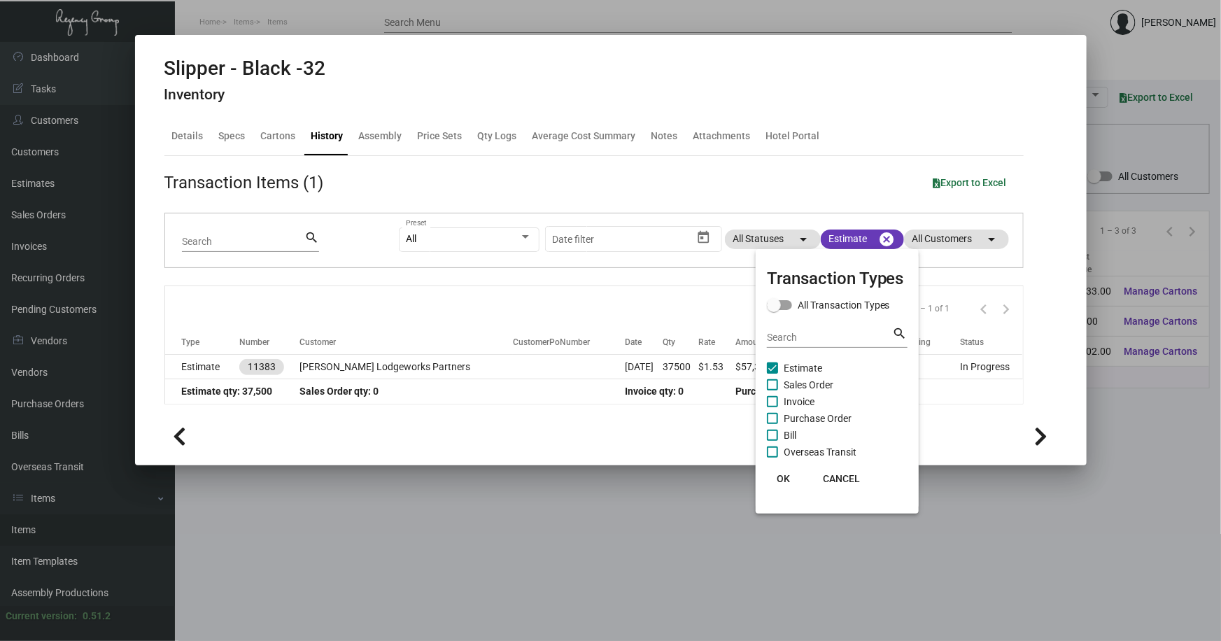
drag, startPoint x: 355, startPoint y: 529, endPoint x: 385, endPoint y: 452, distance: 83.0
click at [355, 527] on div at bounding box center [610, 320] width 1221 height 641
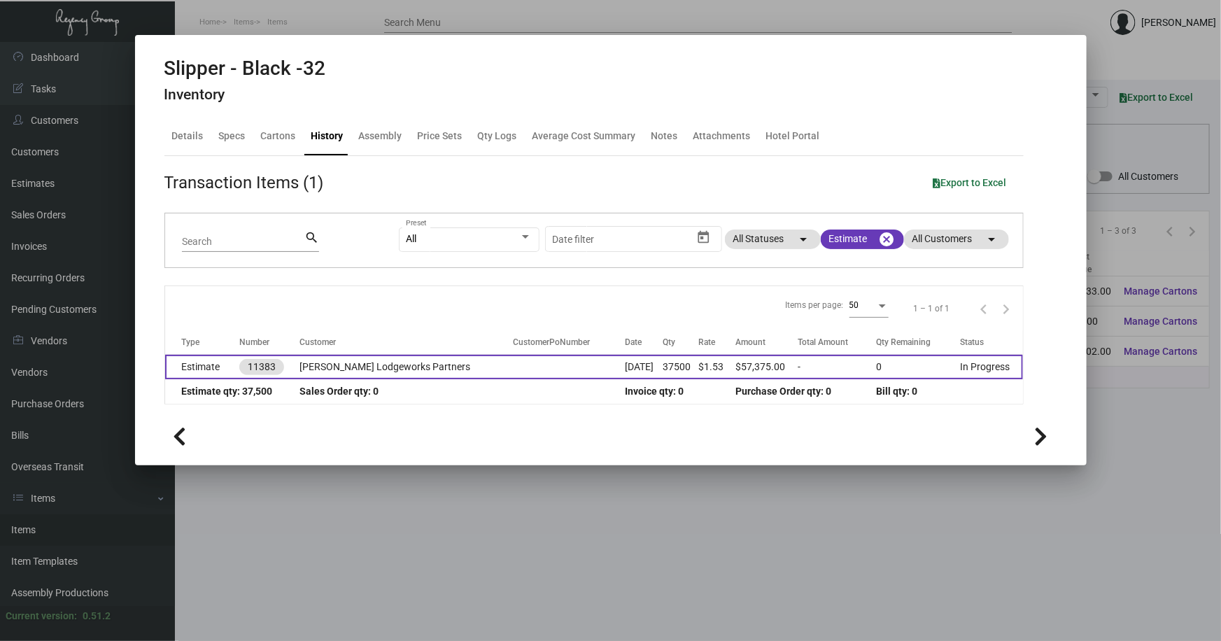
click at [192, 364] on td "Estimate" at bounding box center [202, 367] width 74 height 24
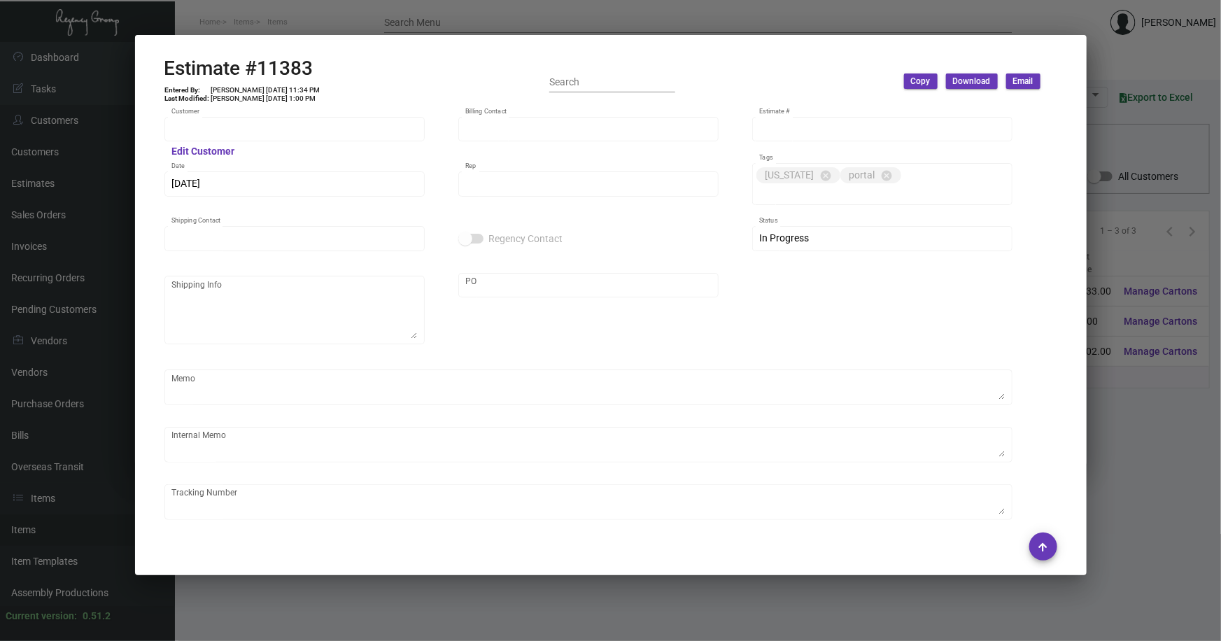
type input "[PERSON_NAME] Lodgeworks Partners"
type input "Accounts Recievable"
type input "11383"
type input "[DATE]"
type input "[PERSON_NAME]"
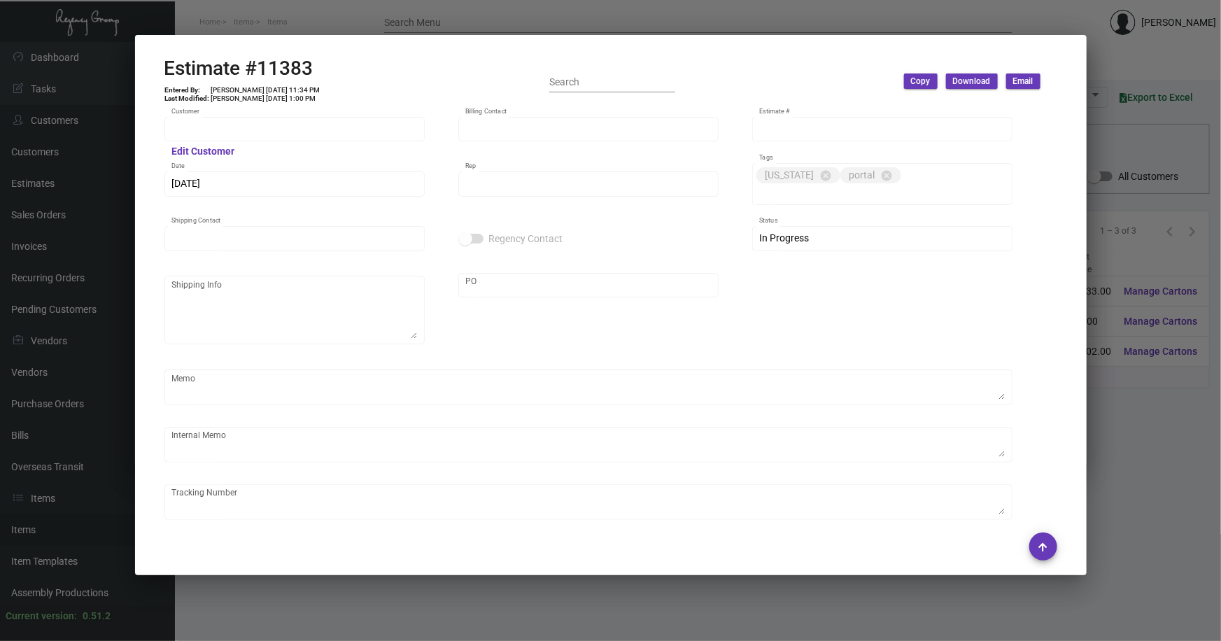
type input "[PERSON_NAME]"
type input "United States Dollar $"
type input "$ 0.00"
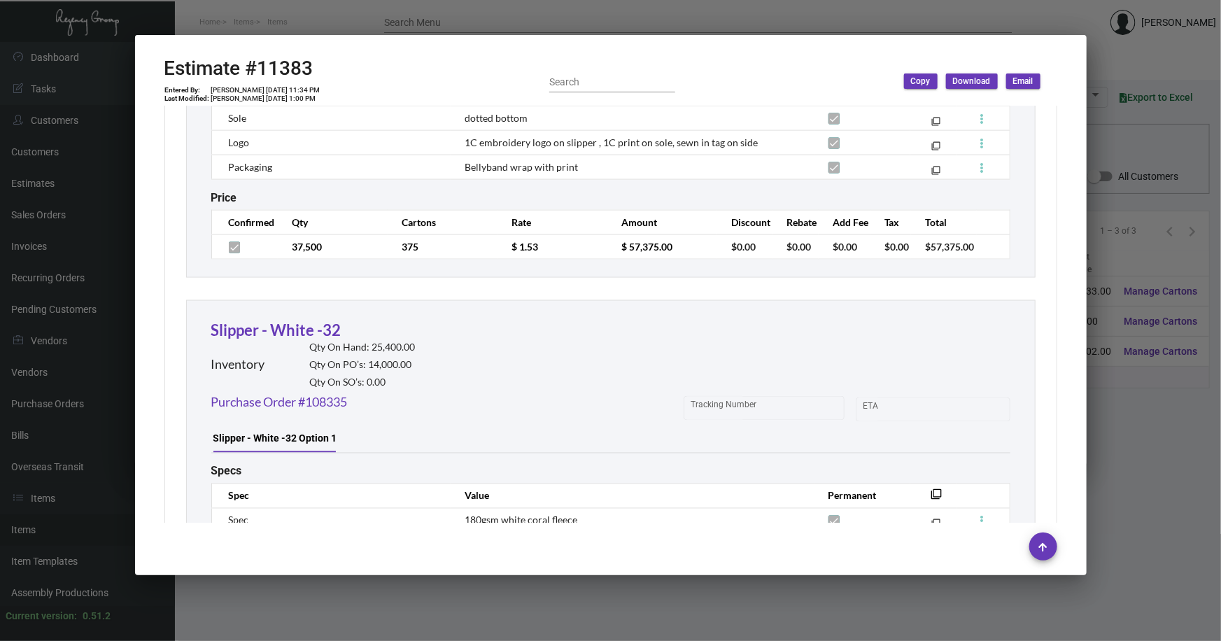
scroll to position [1028, 0]
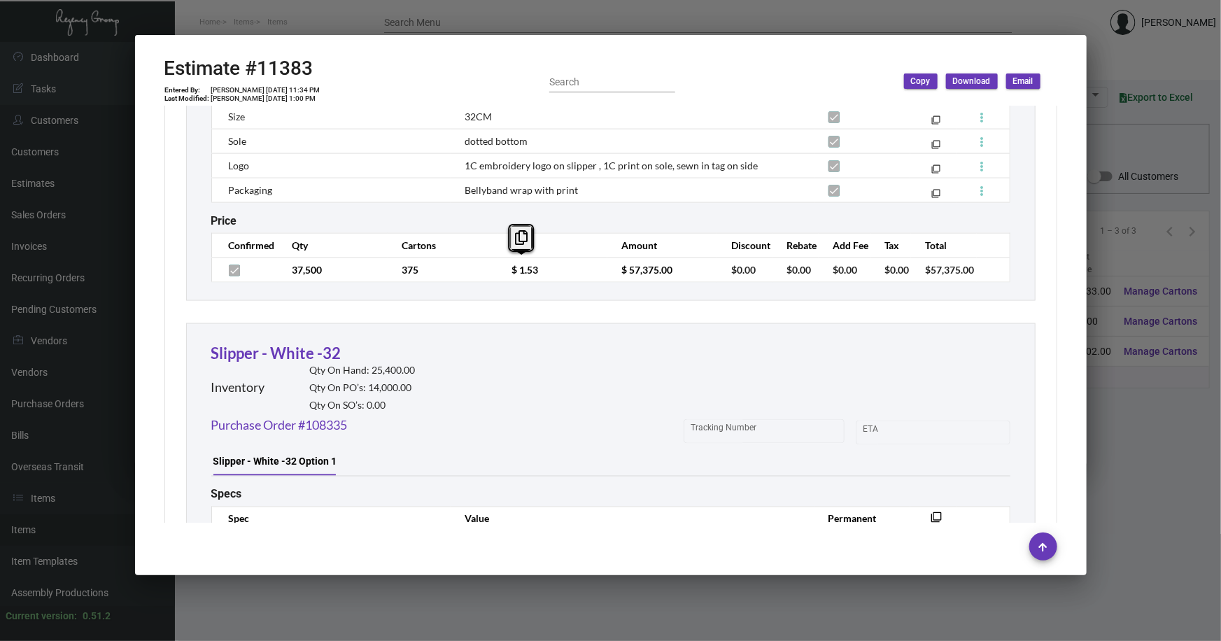
click at [504, 268] on td "$ 1.53" at bounding box center [552, 269] width 110 height 24
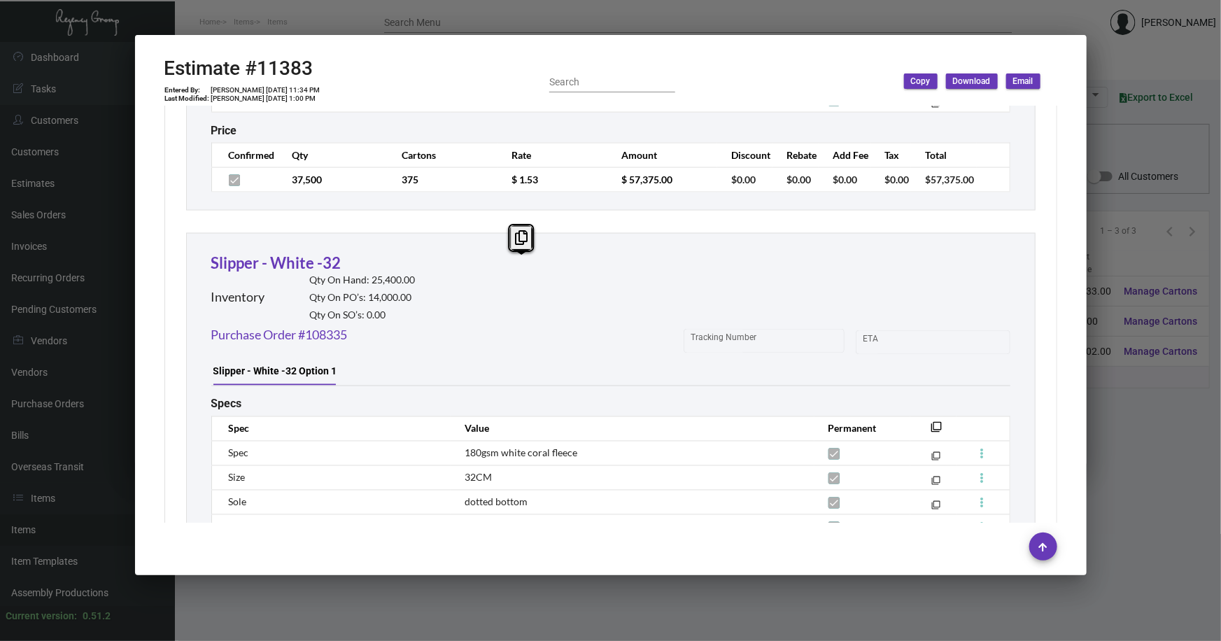
scroll to position [1283, 0]
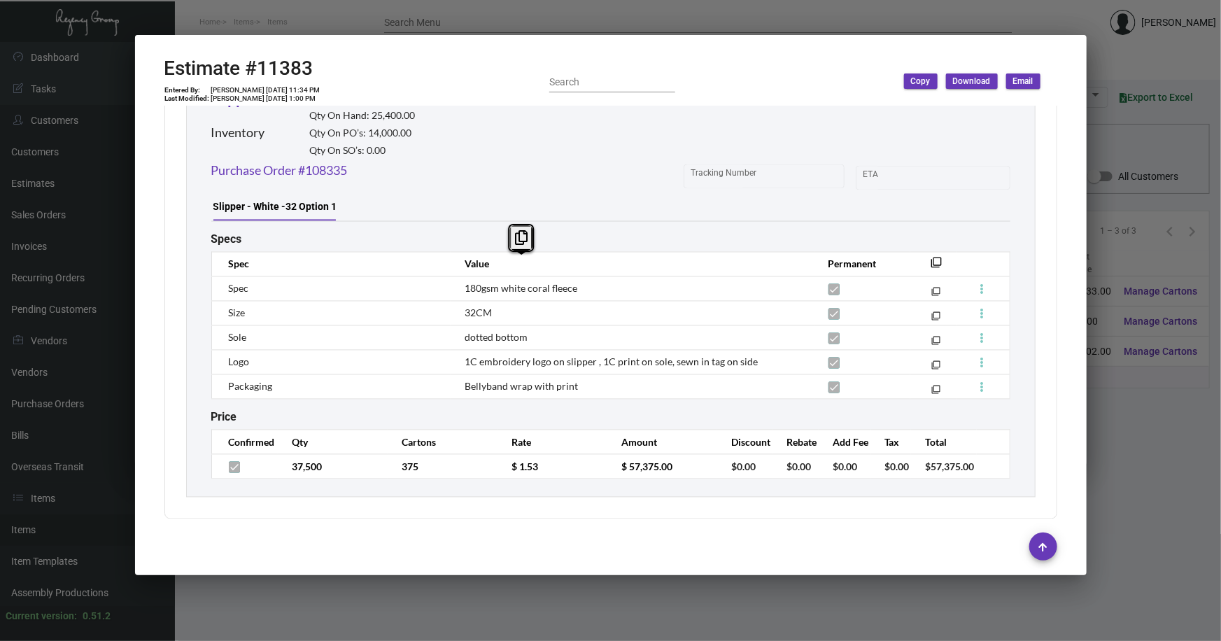
click at [1117, 441] on div at bounding box center [610, 320] width 1221 height 641
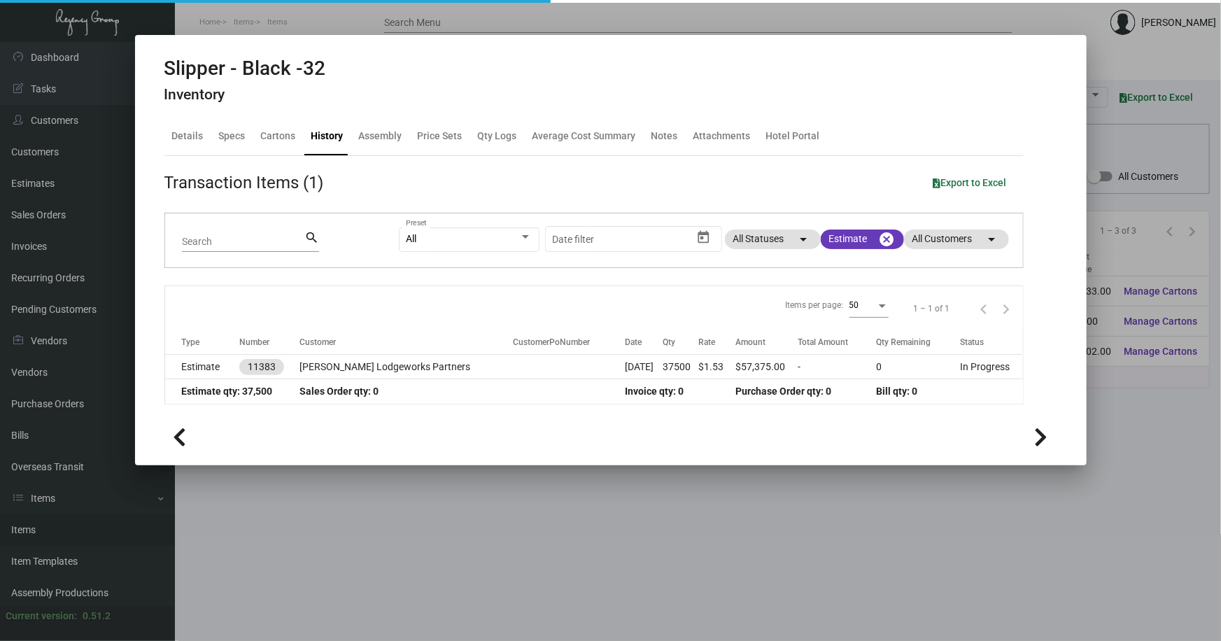
click at [1112, 415] on div at bounding box center [610, 320] width 1221 height 641
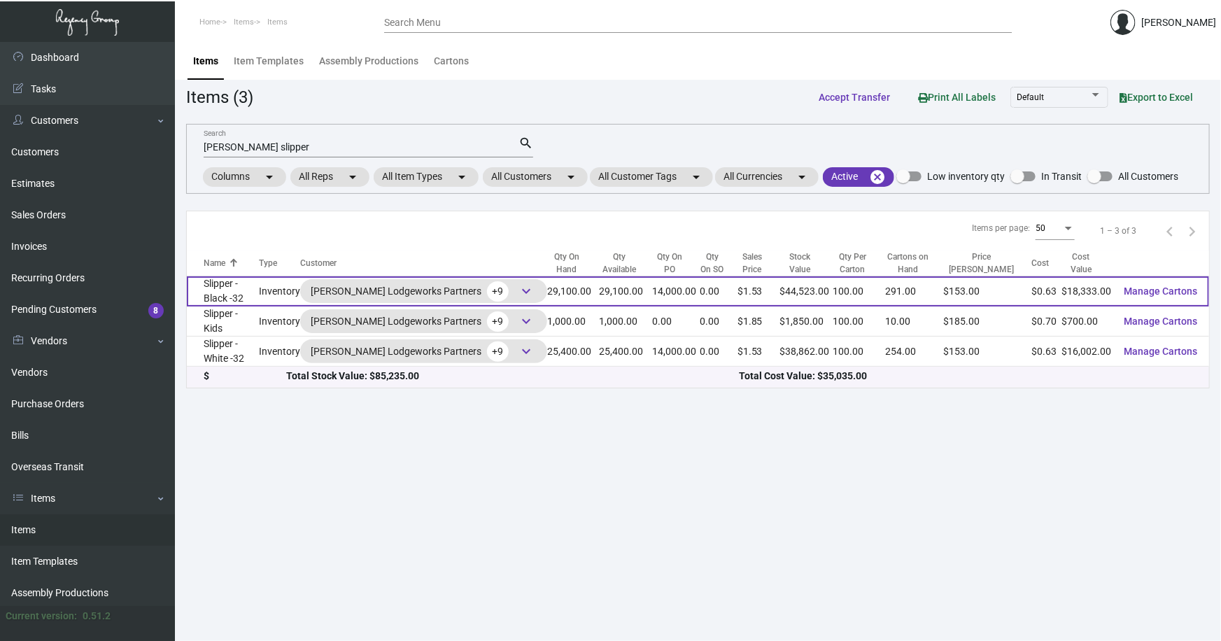
click at [280, 285] on td "Inventory" at bounding box center [279, 291] width 41 height 30
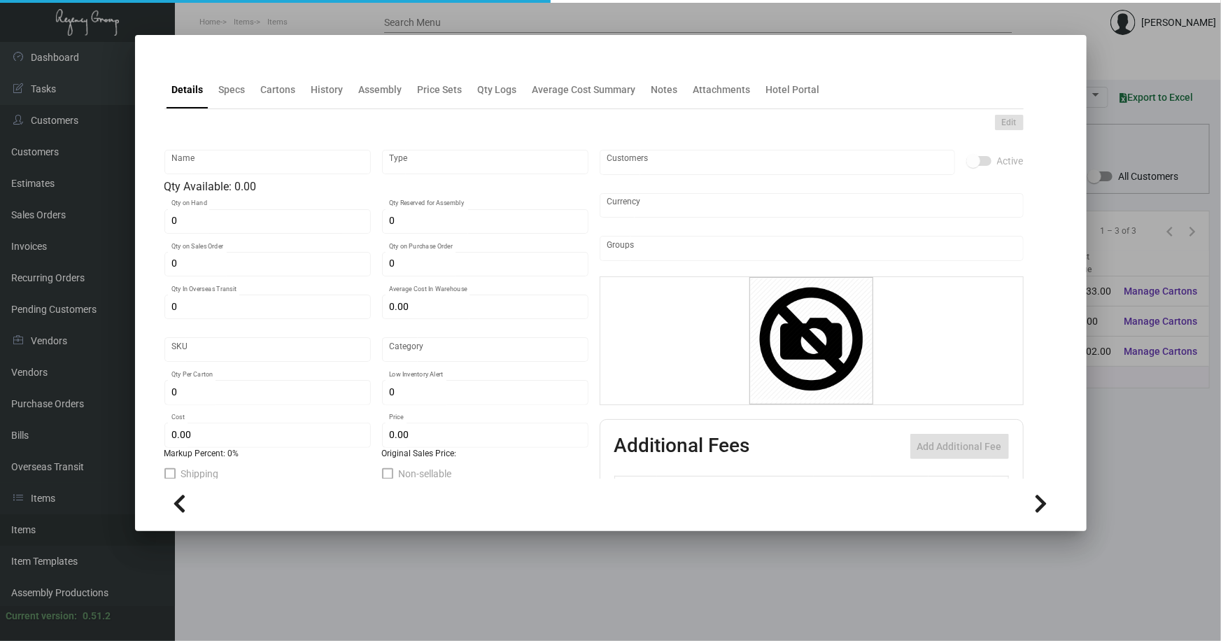
type input "Slipper - Black -32"
type input "Inventory"
type input "29,100"
type input "14,000"
type input "$ 0.63664"
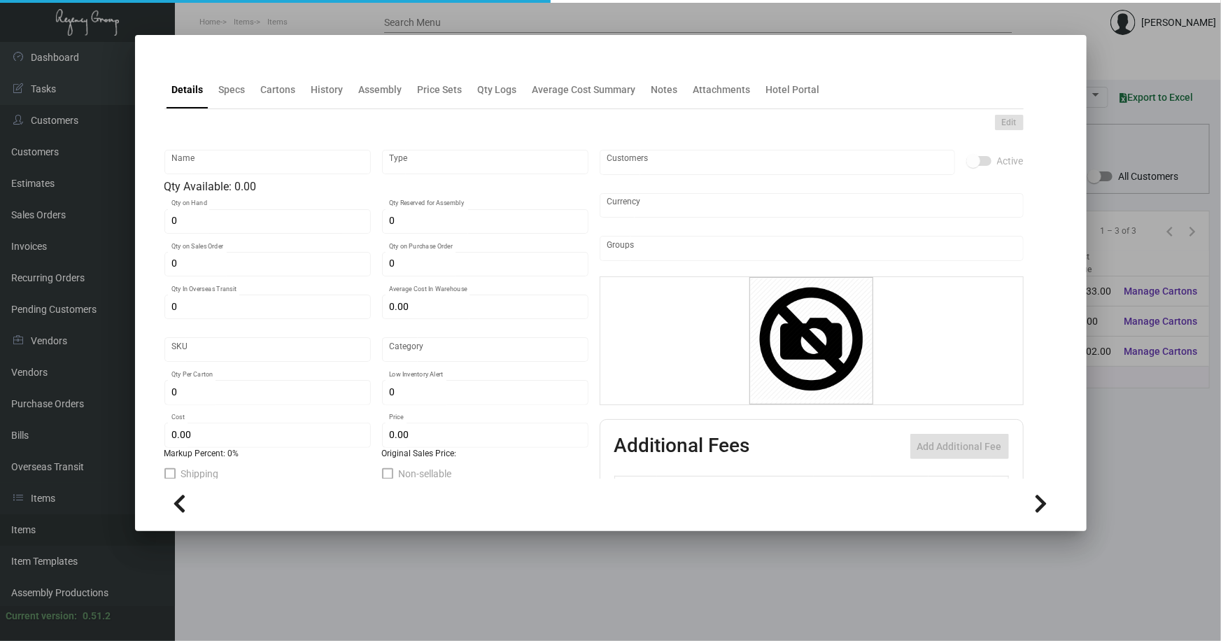
type input "Overseas"
type input "100"
type input "$ 0.63"
type input "$ 1.53"
type textarea "HR Slipper: Size #10 slipper, 1 size to fit all, black color cushion material ,…"
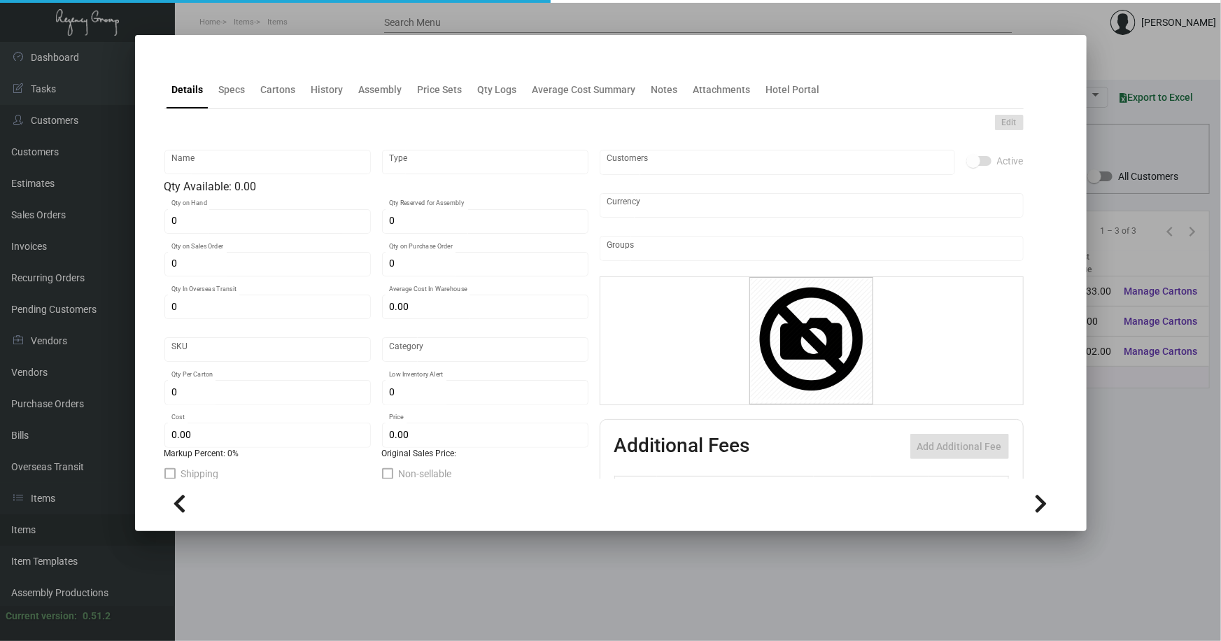
type textarea "HR Slipper: Size #10 slipper, 1 size to fit all, black color cushion material ,…"
checkbox input "true"
type input "United States Dollar $"
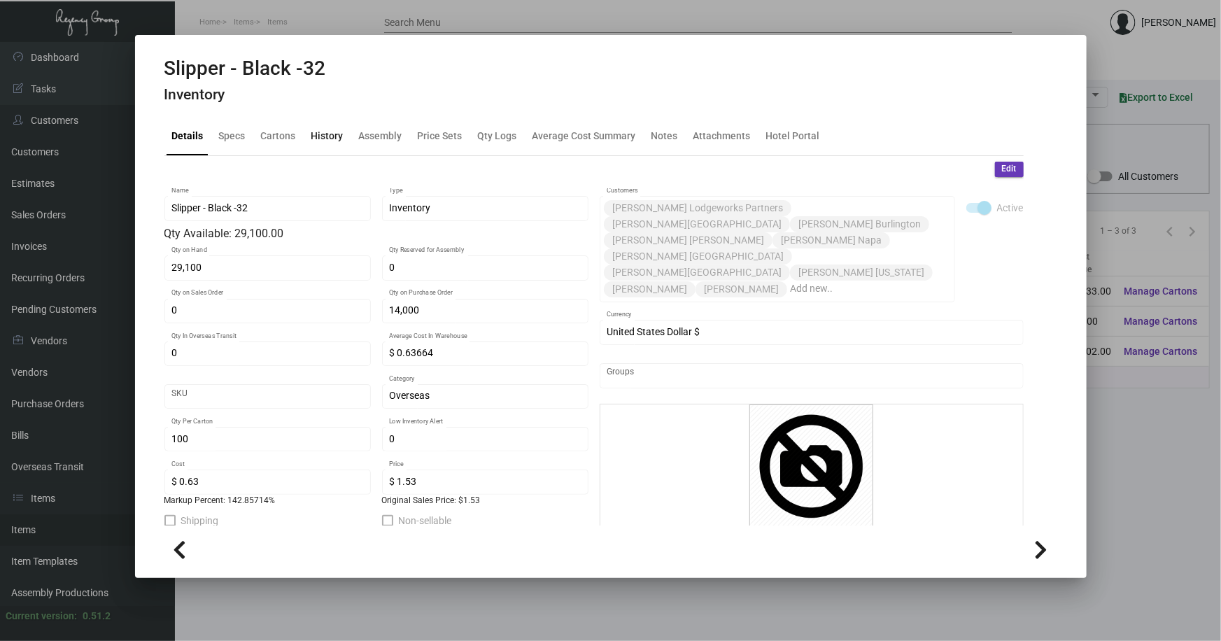
click at [327, 135] on div "History" at bounding box center [327, 136] width 32 height 15
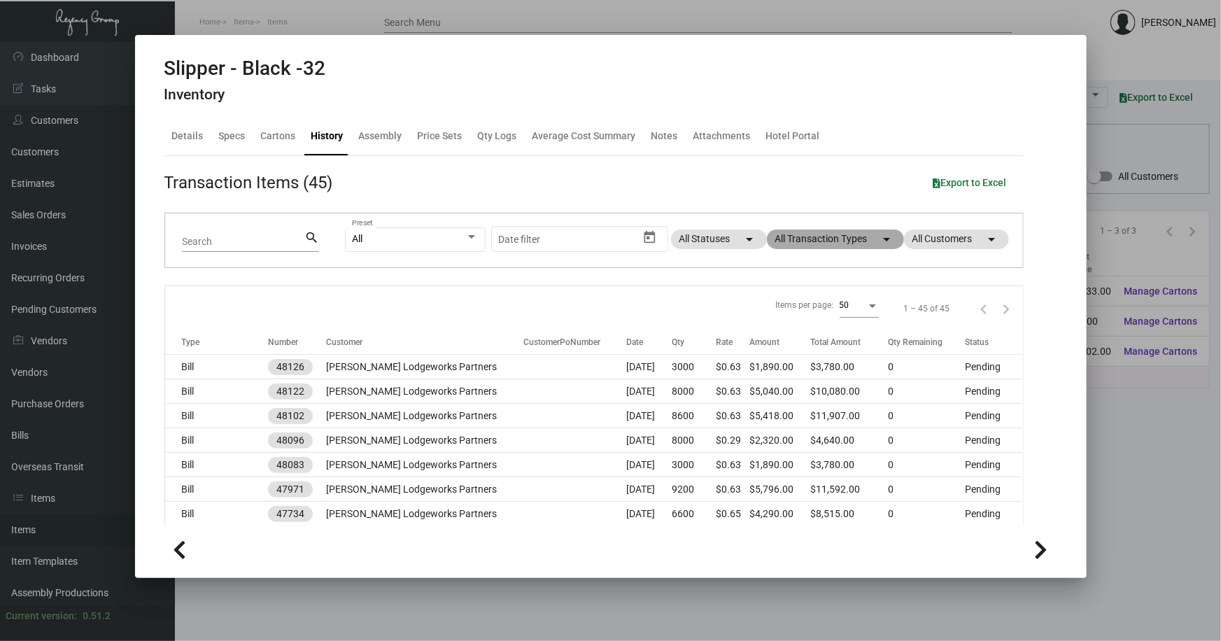
click at [832, 235] on mat-chip "All Transaction Types arrow_drop_down" at bounding box center [835, 239] width 137 height 20
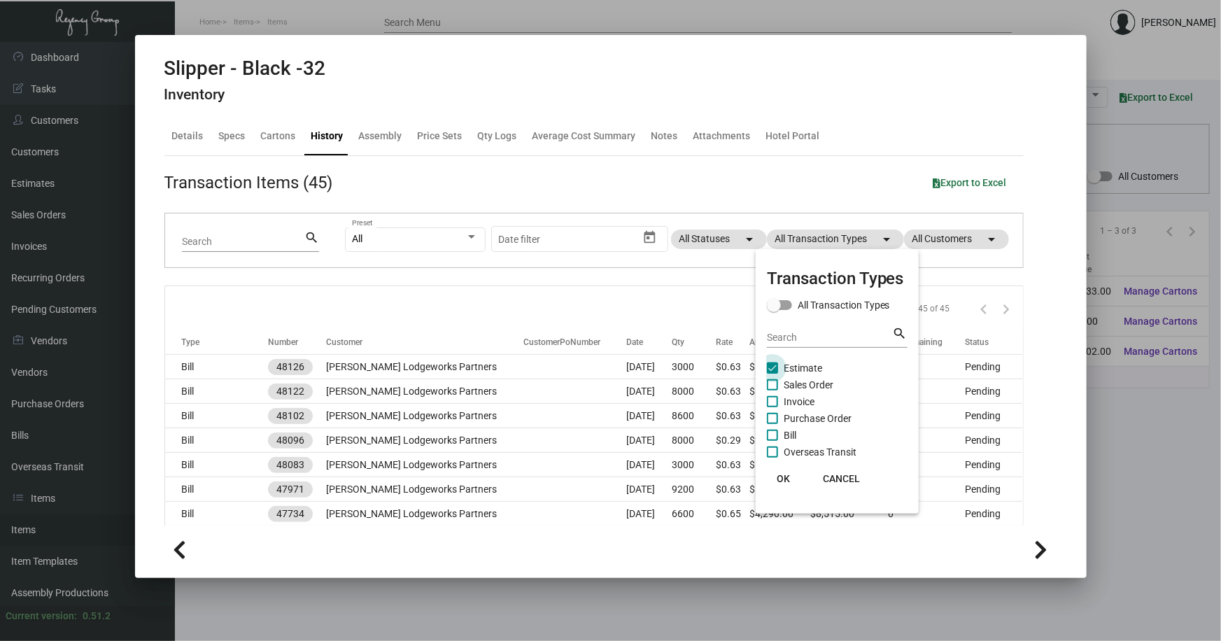
click at [794, 362] on span "Estimate" at bounding box center [802, 368] width 38 height 17
click at [772, 374] on input "Estimate" at bounding box center [771, 374] width 1 height 1
click at [792, 360] on span "Estimate" at bounding box center [802, 368] width 38 height 17
click at [772, 374] on input "Estimate" at bounding box center [771, 374] width 1 height 1
checkbox input "true"
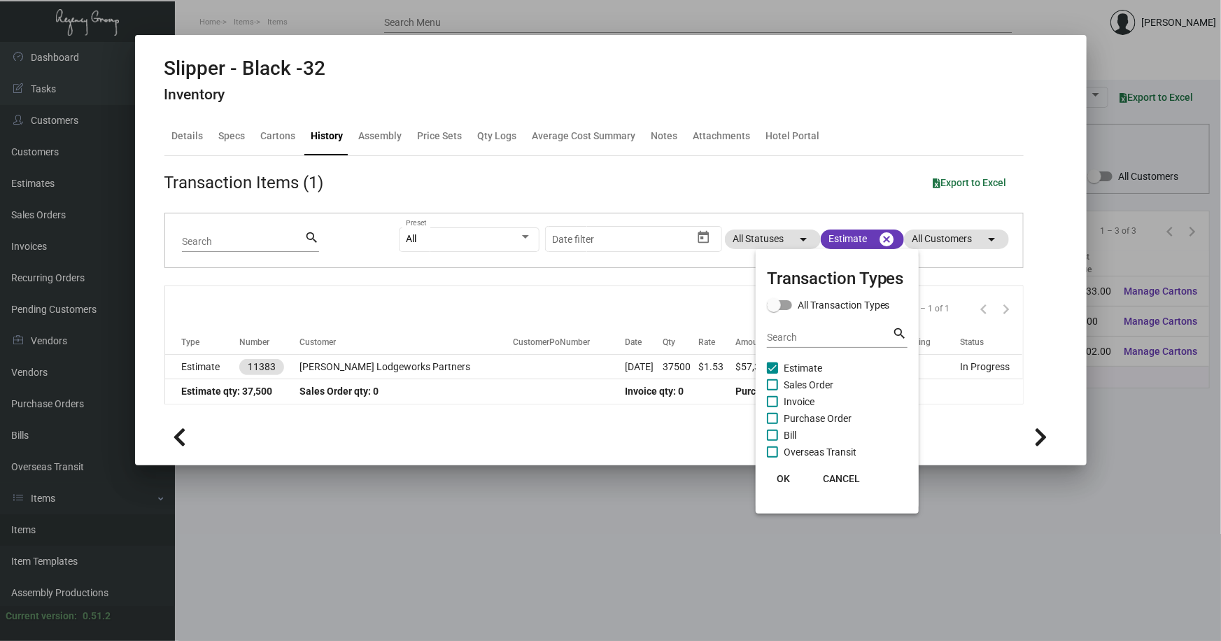
click at [888, 234] on div at bounding box center [610, 320] width 1221 height 641
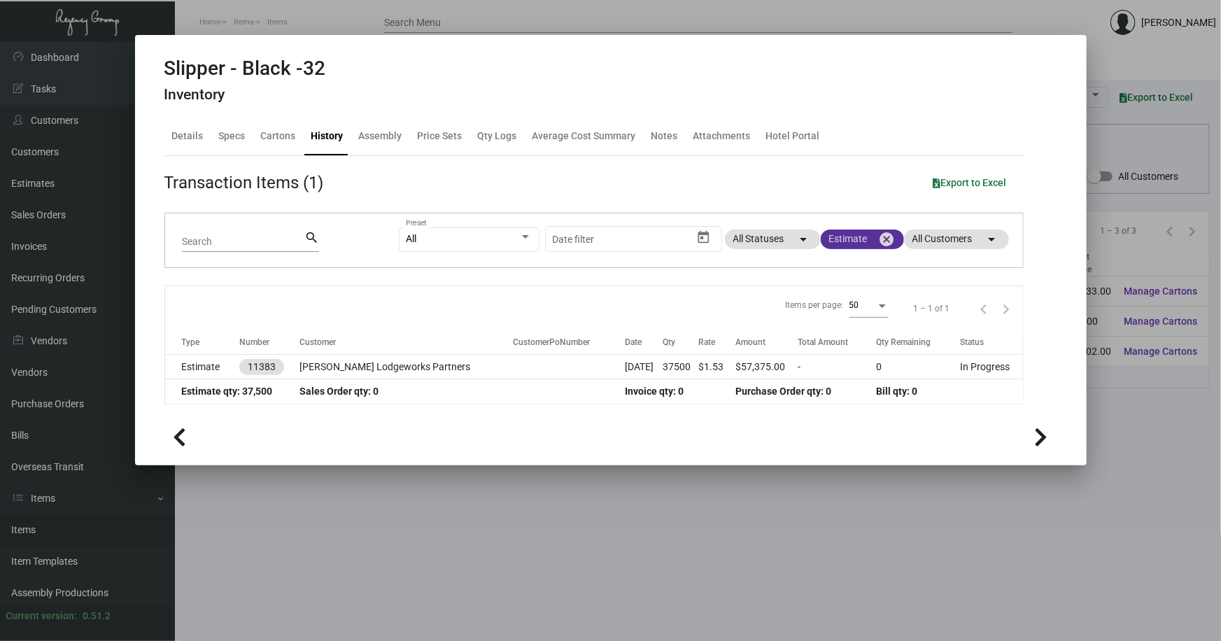
click at [888, 234] on mat-icon "cancel" at bounding box center [887, 239] width 17 height 17
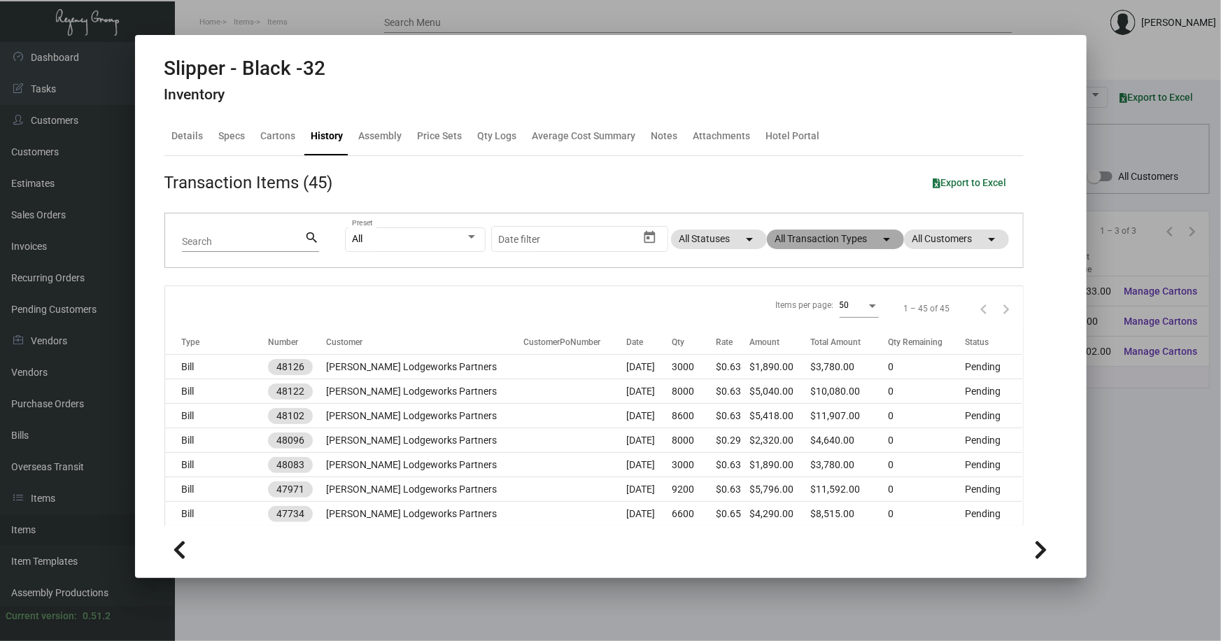
click at [810, 237] on mat-chip "All Transaction Types arrow_drop_down" at bounding box center [835, 239] width 137 height 20
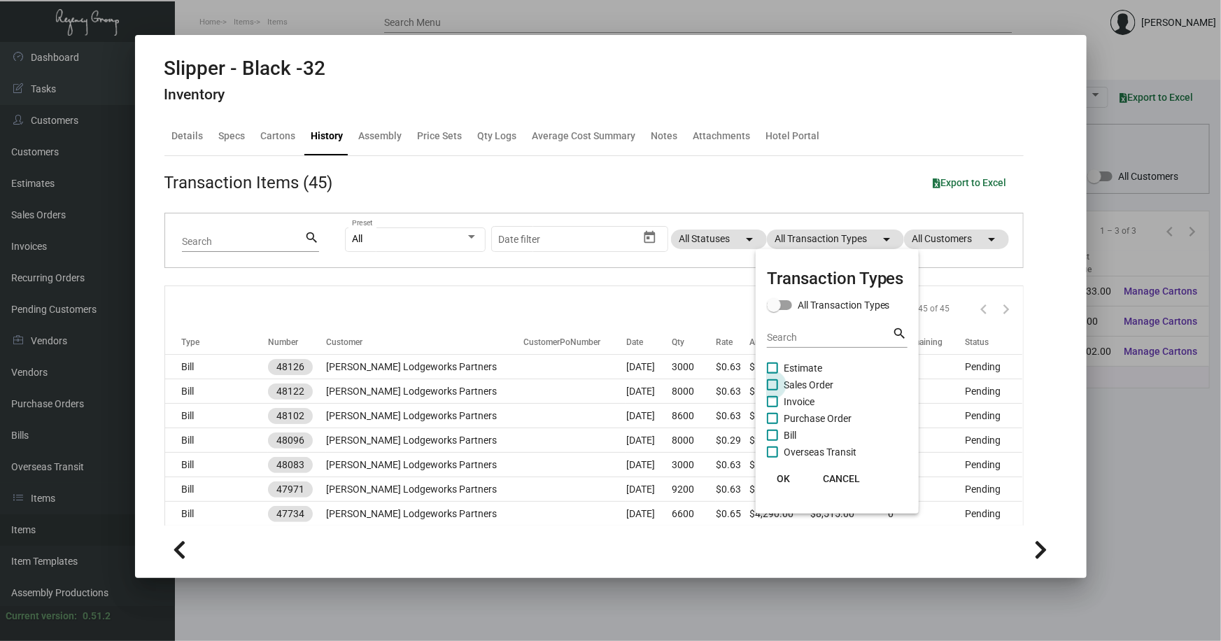
click at [804, 380] on span "Sales Order" at bounding box center [808, 384] width 50 height 17
click at [772, 390] on input "Sales Order" at bounding box center [771, 390] width 1 height 1
checkbox input "true"
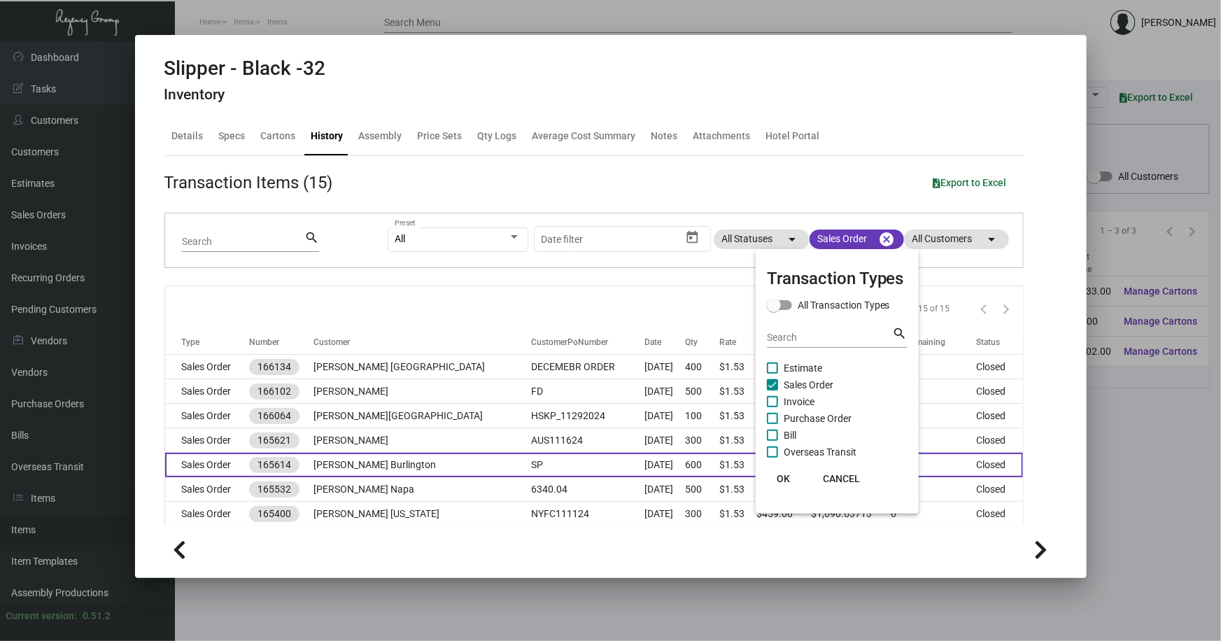
click at [781, 476] on span "OK" at bounding box center [782, 478] width 13 height 11
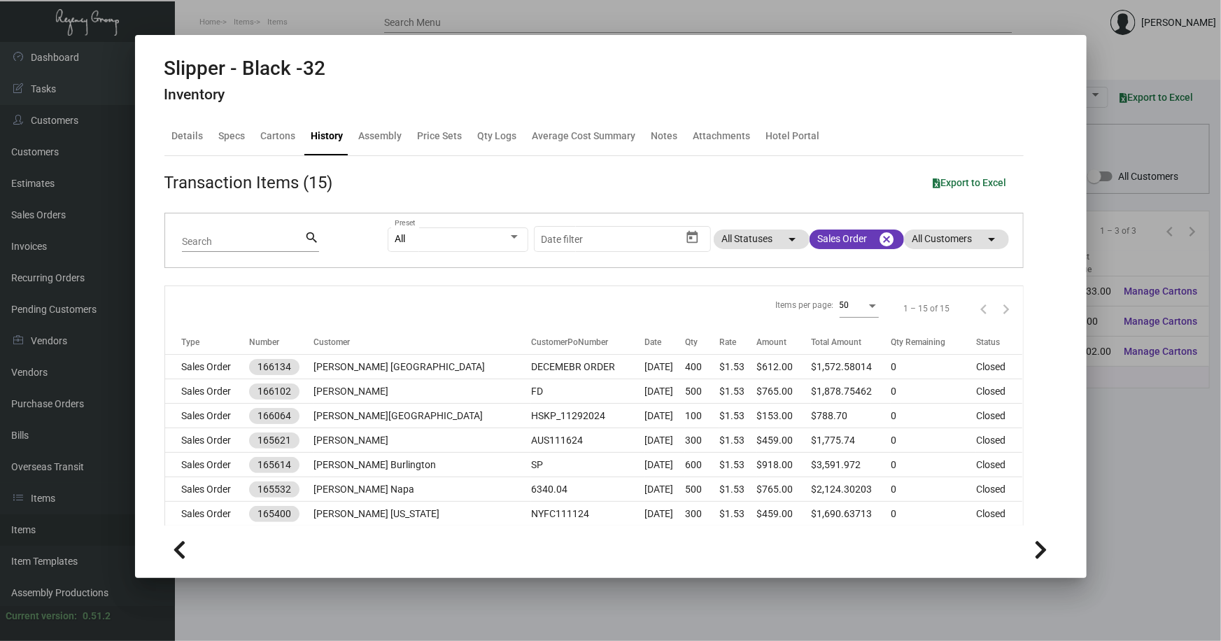
click at [438, 592] on div at bounding box center [610, 320] width 1221 height 641
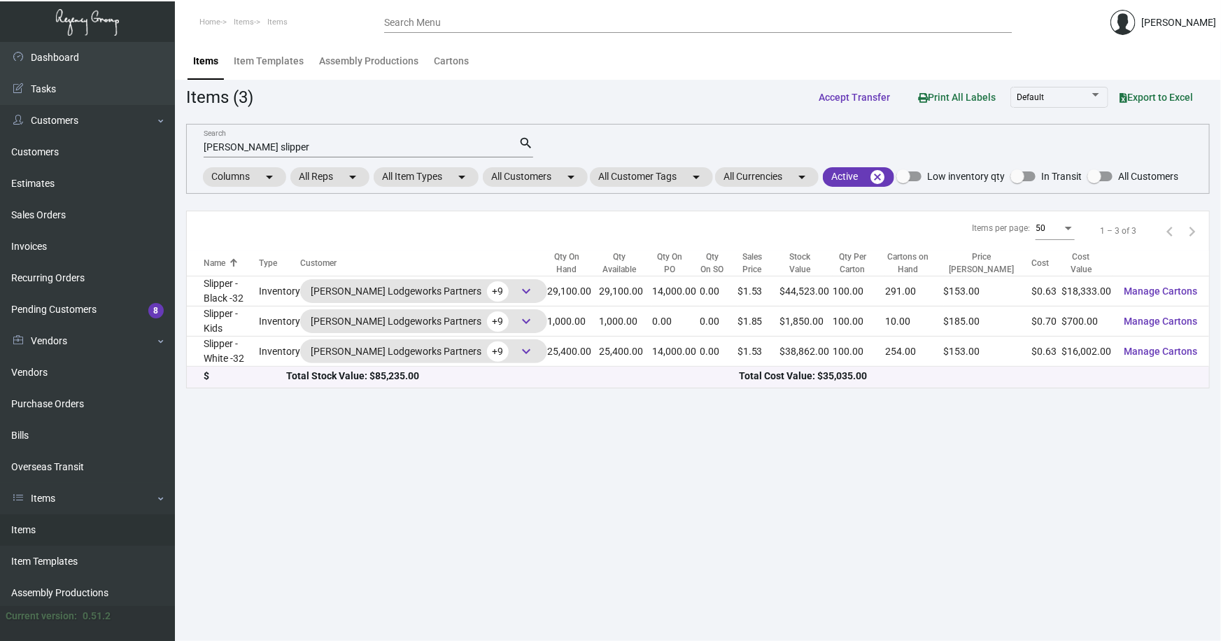
click at [438, 590] on main "Items Item Templates Assembly Productions Cartons Items (3) Accept Transfer Pri…" at bounding box center [698, 341] width 1046 height 599
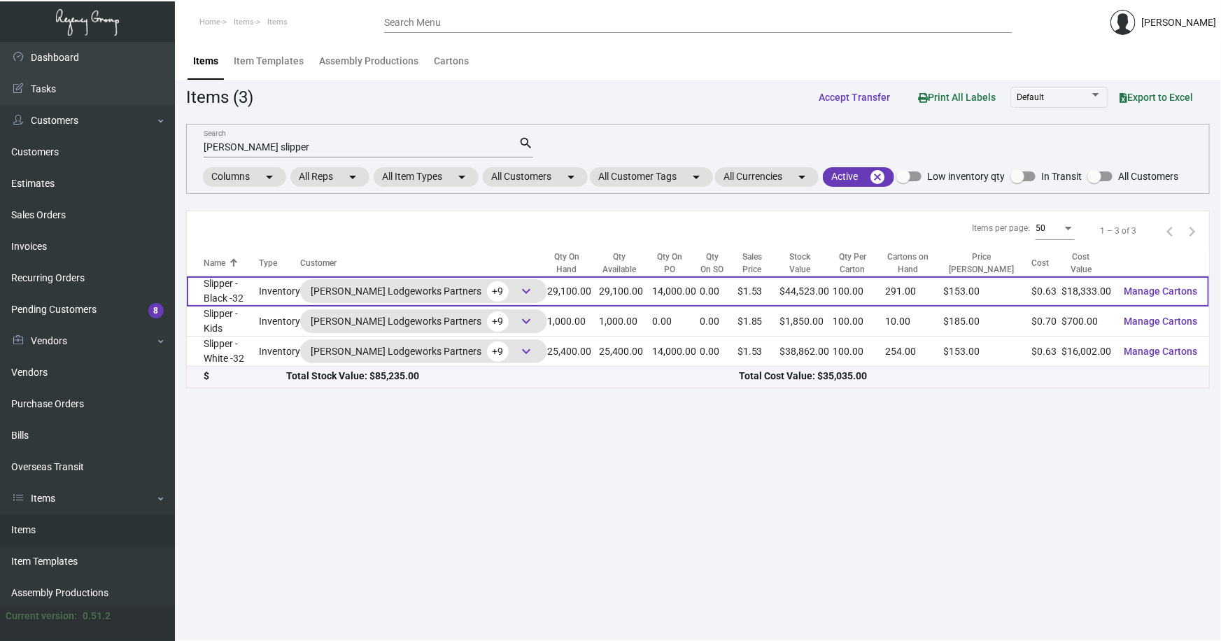
click at [322, 287] on div "[PERSON_NAME] Lodgeworks Partners +9 keyboard_arrow_down" at bounding box center [423, 291] width 247 height 24
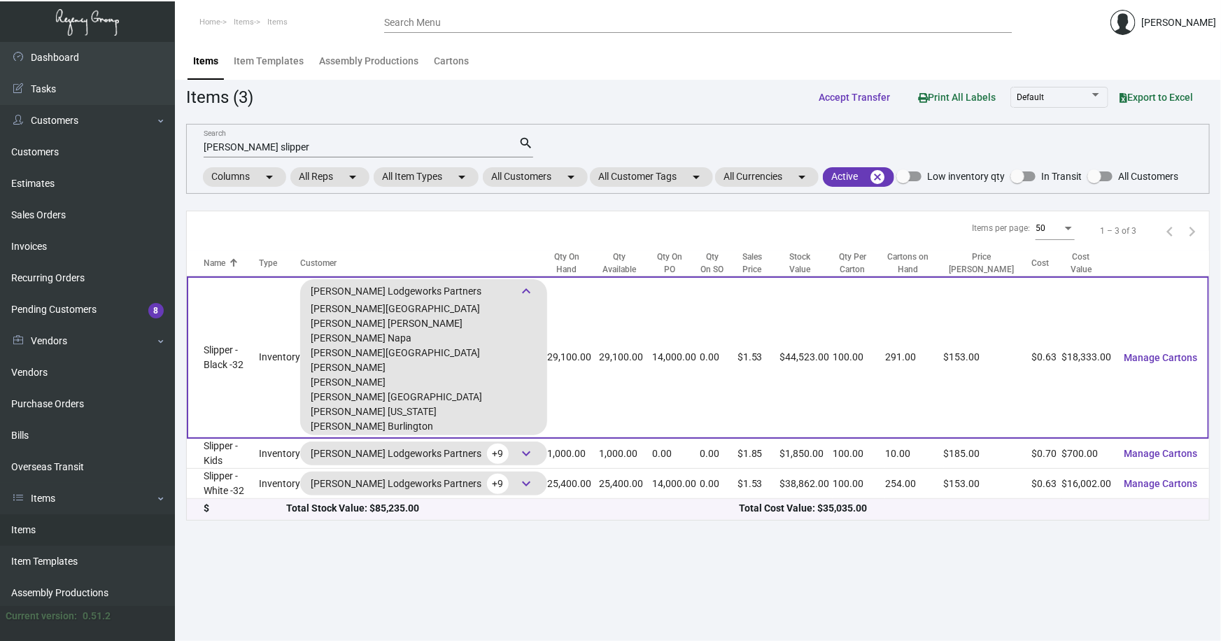
click at [629, 345] on td "29,100.00" at bounding box center [625, 357] width 53 height 162
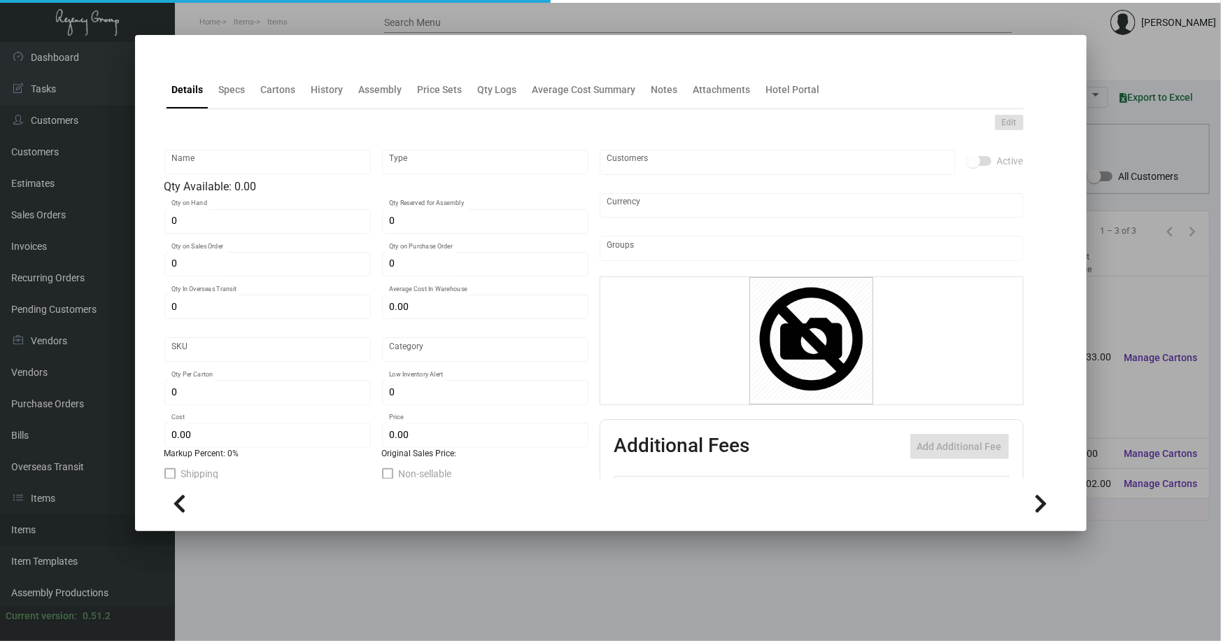
type input "Slipper - Black -32"
type input "Inventory"
type input "29,100"
type input "14,000"
type input "$ 0.63664"
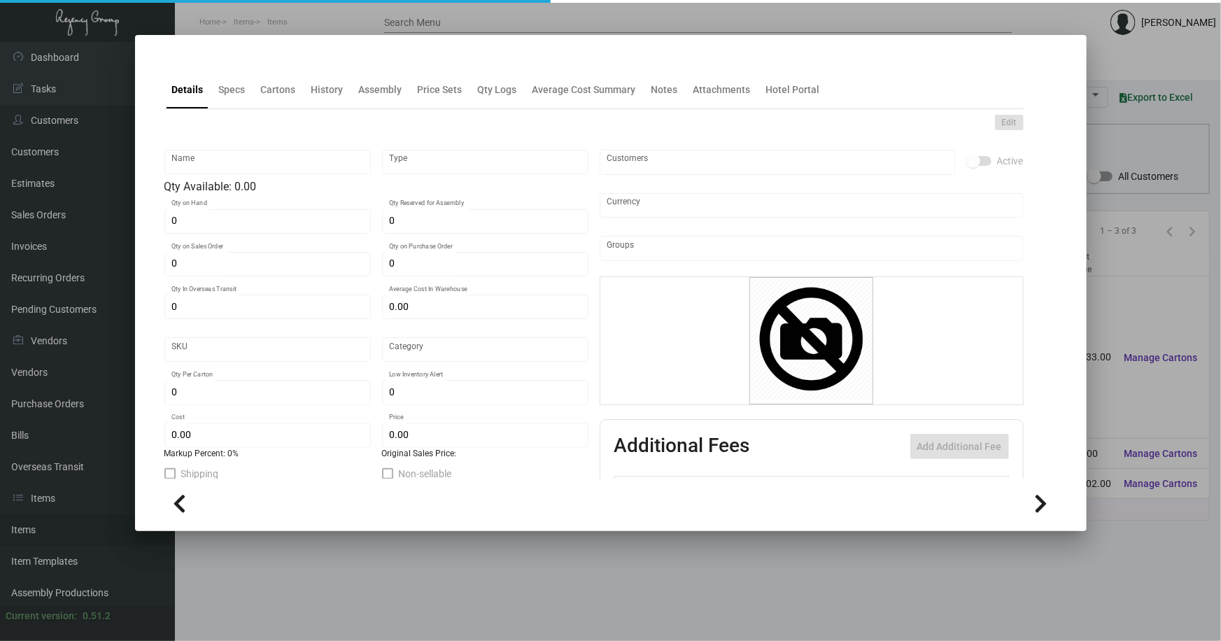
type input "Overseas"
type input "100"
type input "$ 0.63"
type input "$ 1.53"
type textarea "HR Slipper: Size #10 slipper, 1 size to fit all, black color cushion material ,…"
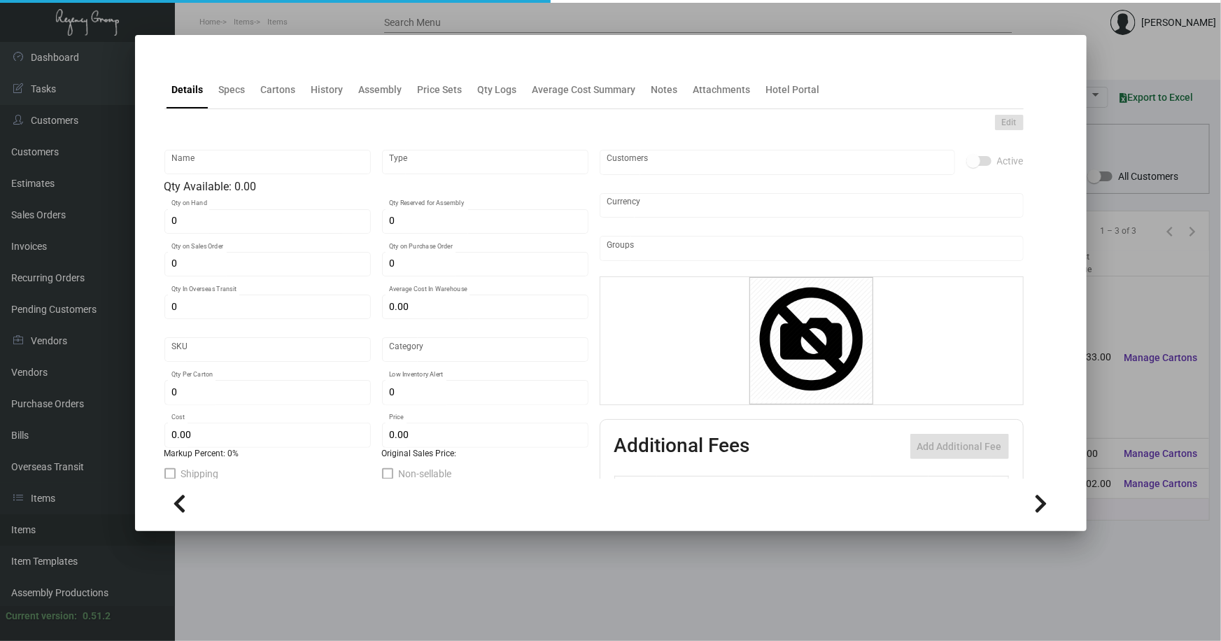
type textarea "HR Slipper: Size #10 slipper, 1 size to fit all, black color cushion material ,…"
checkbox input "true"
type input "United States Dollar $"
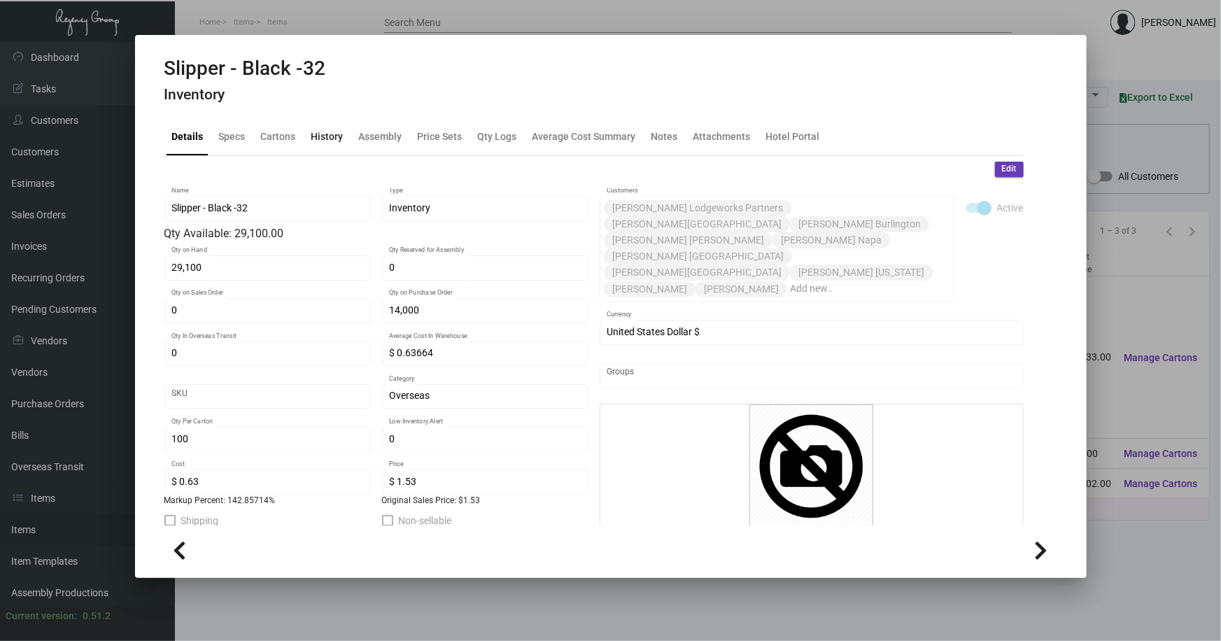
click at [328, 132] on div "History" at bounding box center [327, 136] width 32 height 15
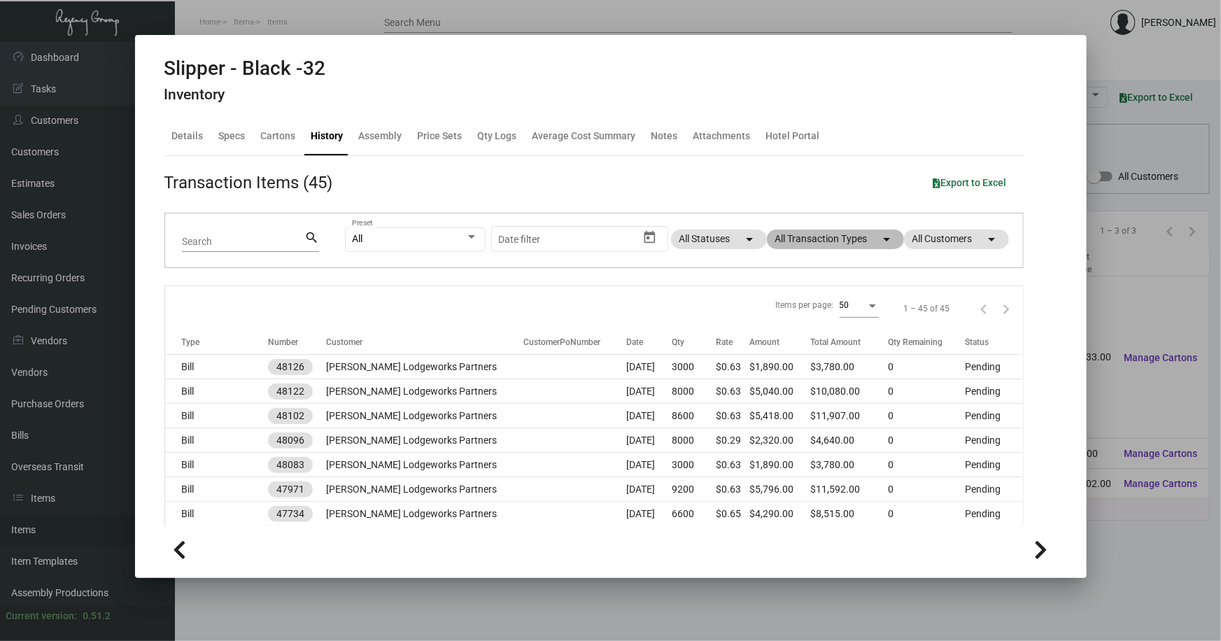
click at [829, 246] on mat-chip "All Transaction Types arrow_drop_down" at bounding box center [835, 239] width 137 height 20
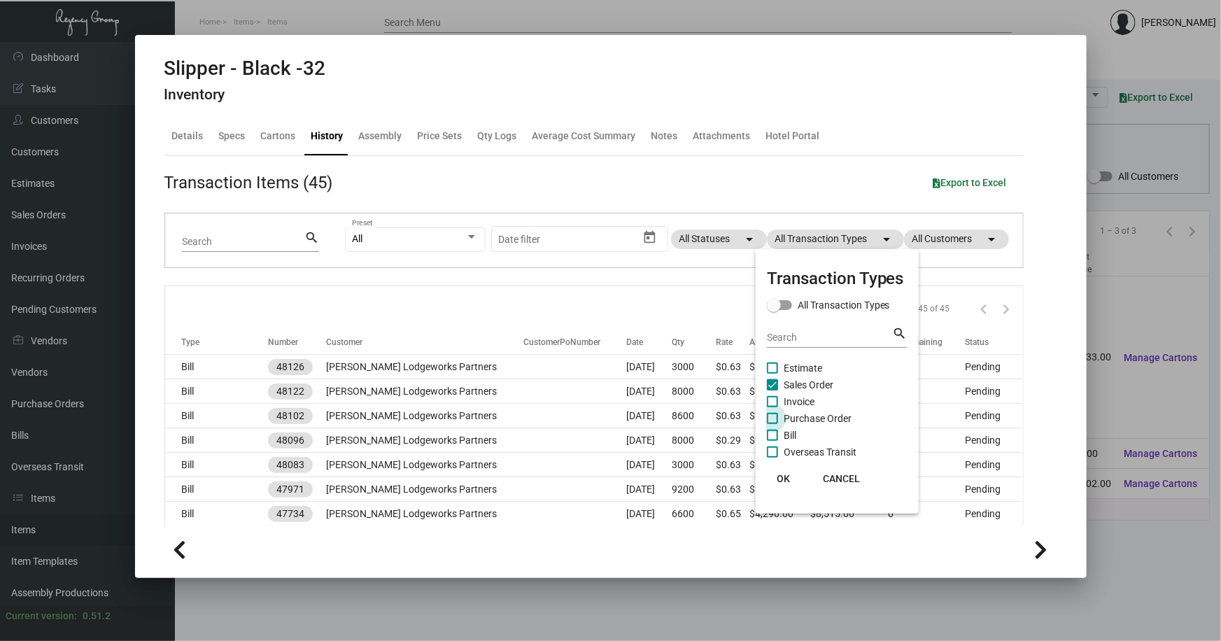
click at [810, 415] on span "Purchase Order" at bounding box center [817, 418] width 68 height 17
click at [772, 424] on input "Purchase Order" at bounding box center [771, 424] width 1 height 1
checkbox input "true"
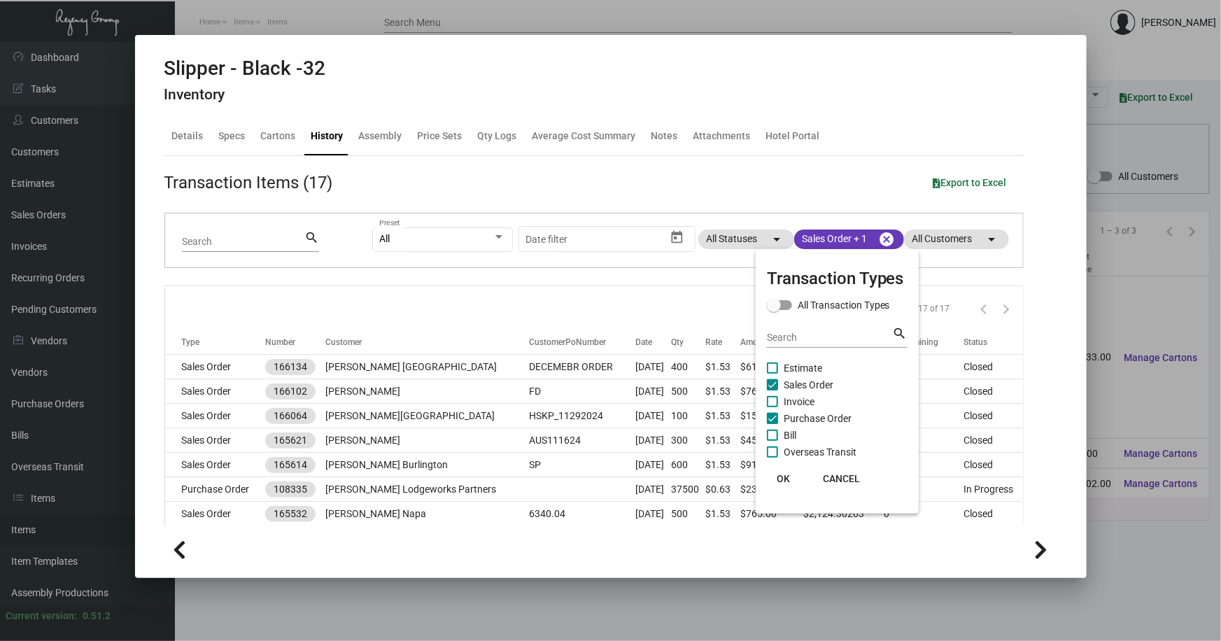
click at [772, 385] on span at bounding box center [772, 384] width 11 height 11
click at [772, 390] on input "Sales Order" at bounding box center [771, 390] width 1 height 1
checkbox input "false"
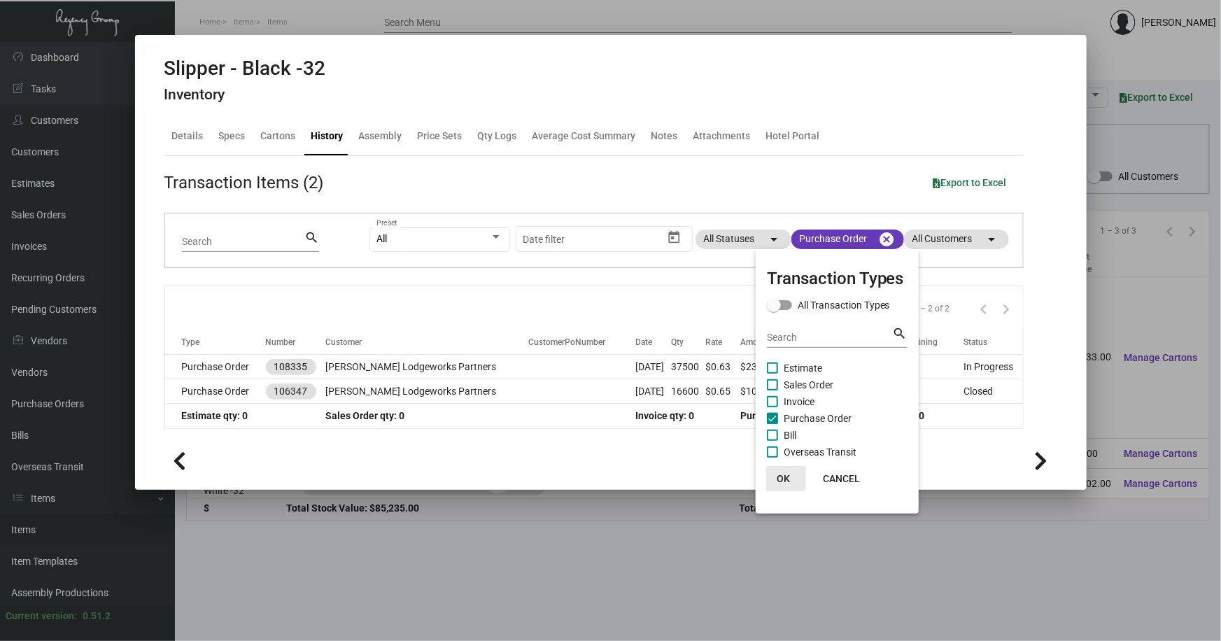
click at [784, 476] on span "OK" at bounding box center [782, 478] width 13 height 11
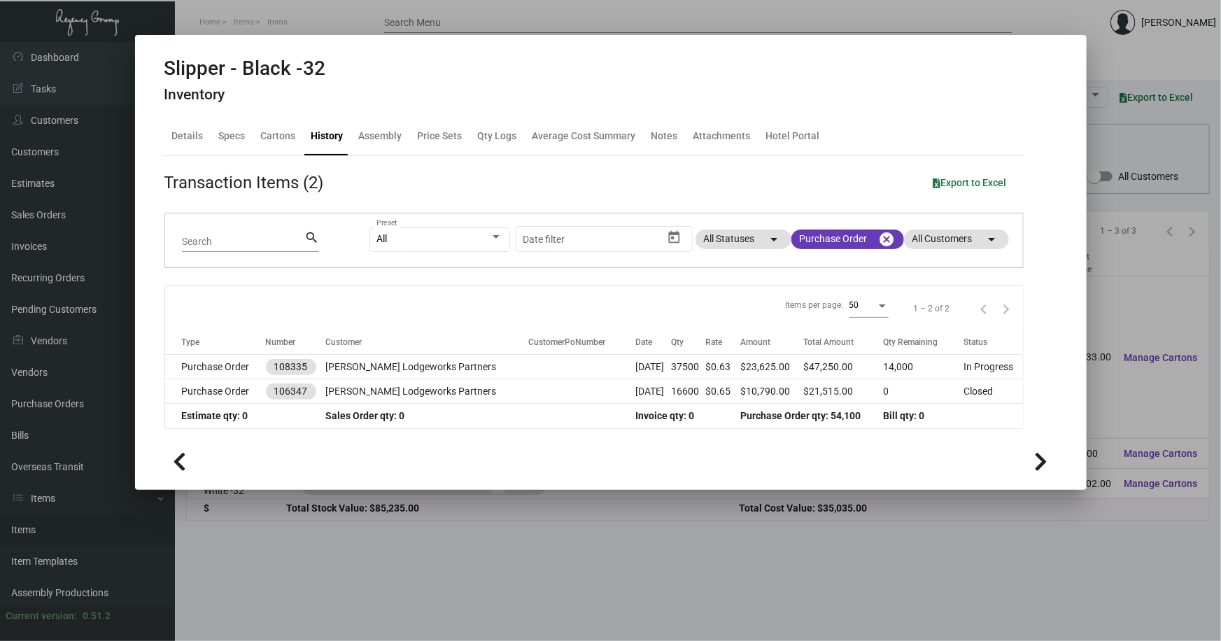
click at [1116, 62] on div at bounding box center [610, 320] width 1221 height 641
